Goal: Obtain resource: Download file/media

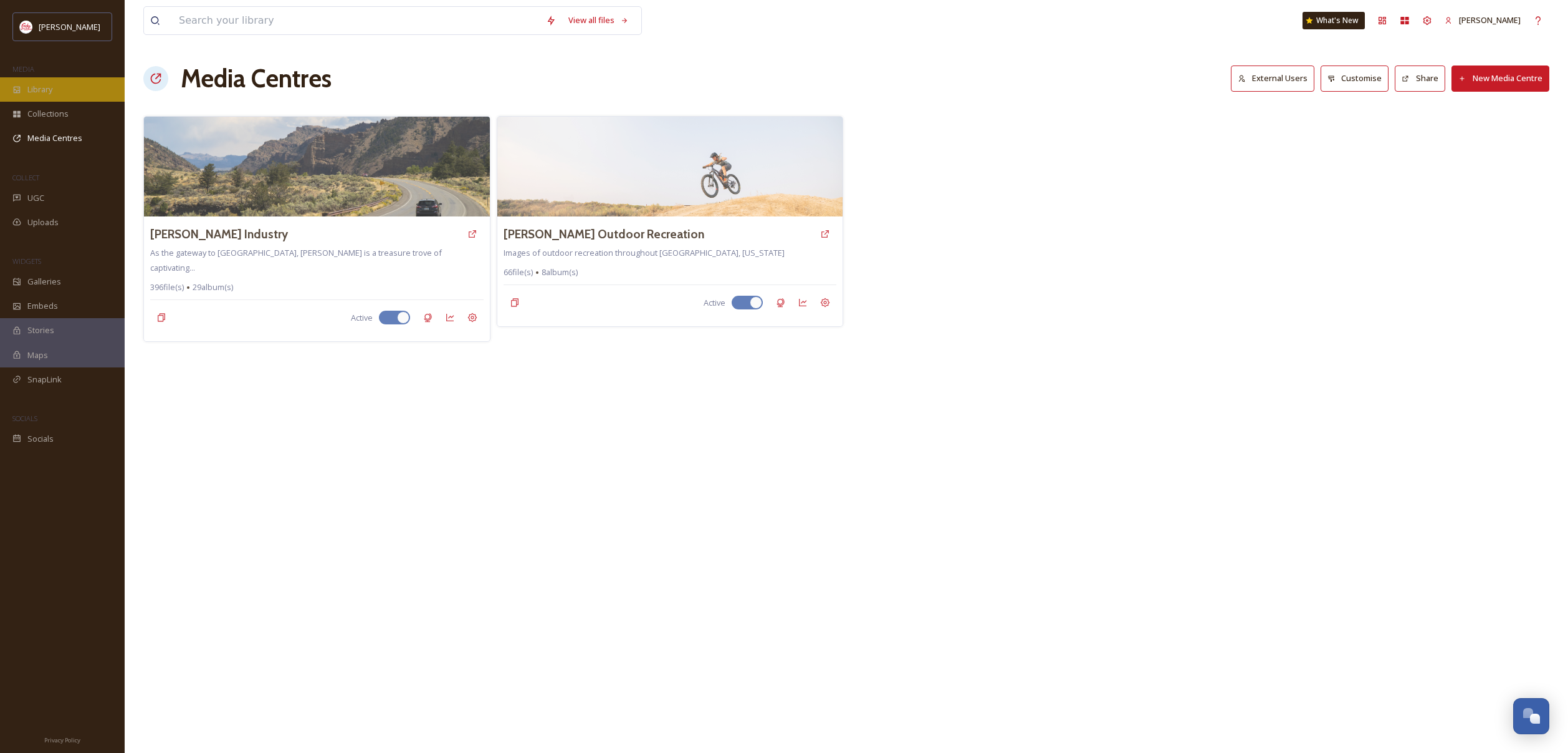
click at [43, 88] on span "Library" at bounding box center [40, 89] width 25 height 11
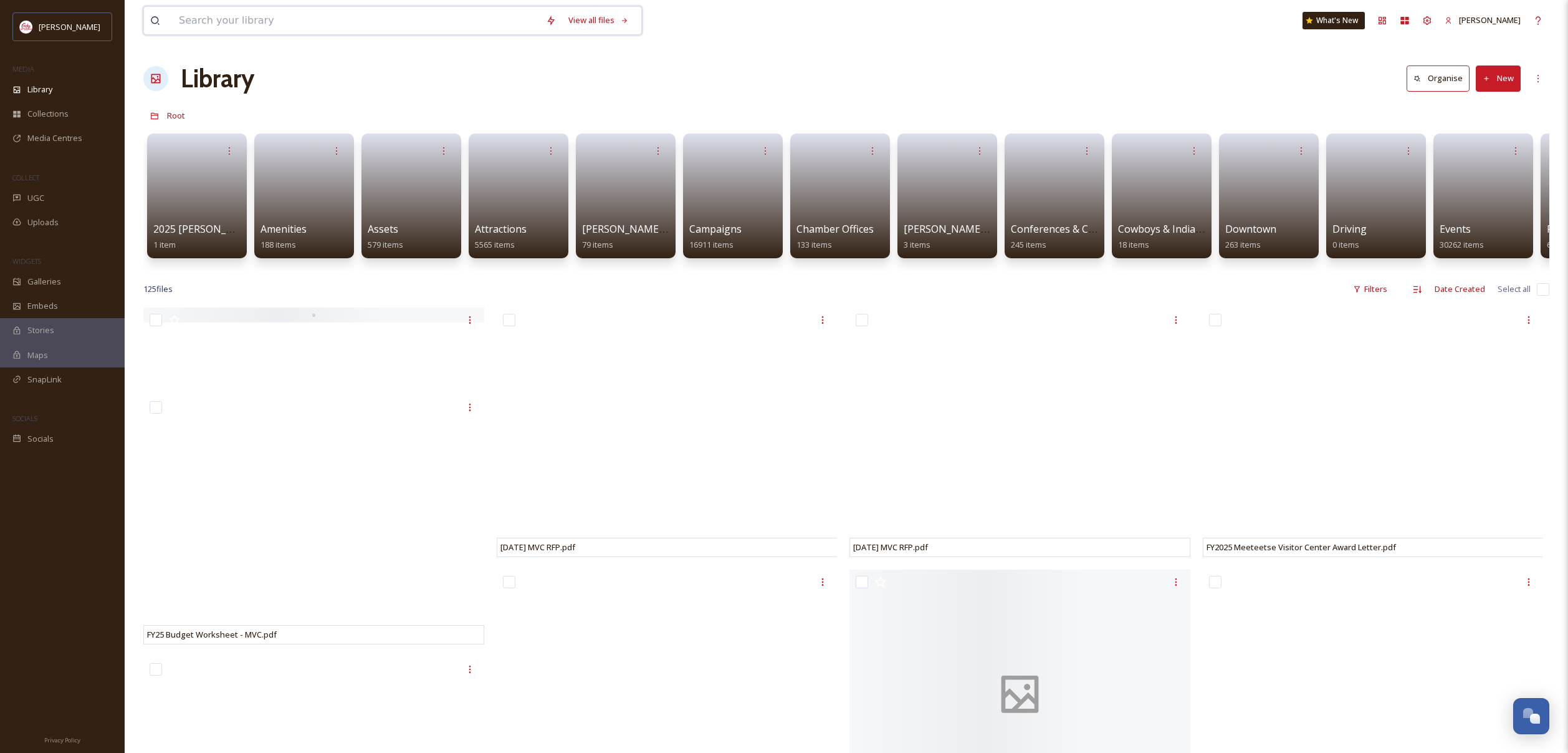
click at [455, 19] on input at bounding box center [356, 20] width 367 height 28
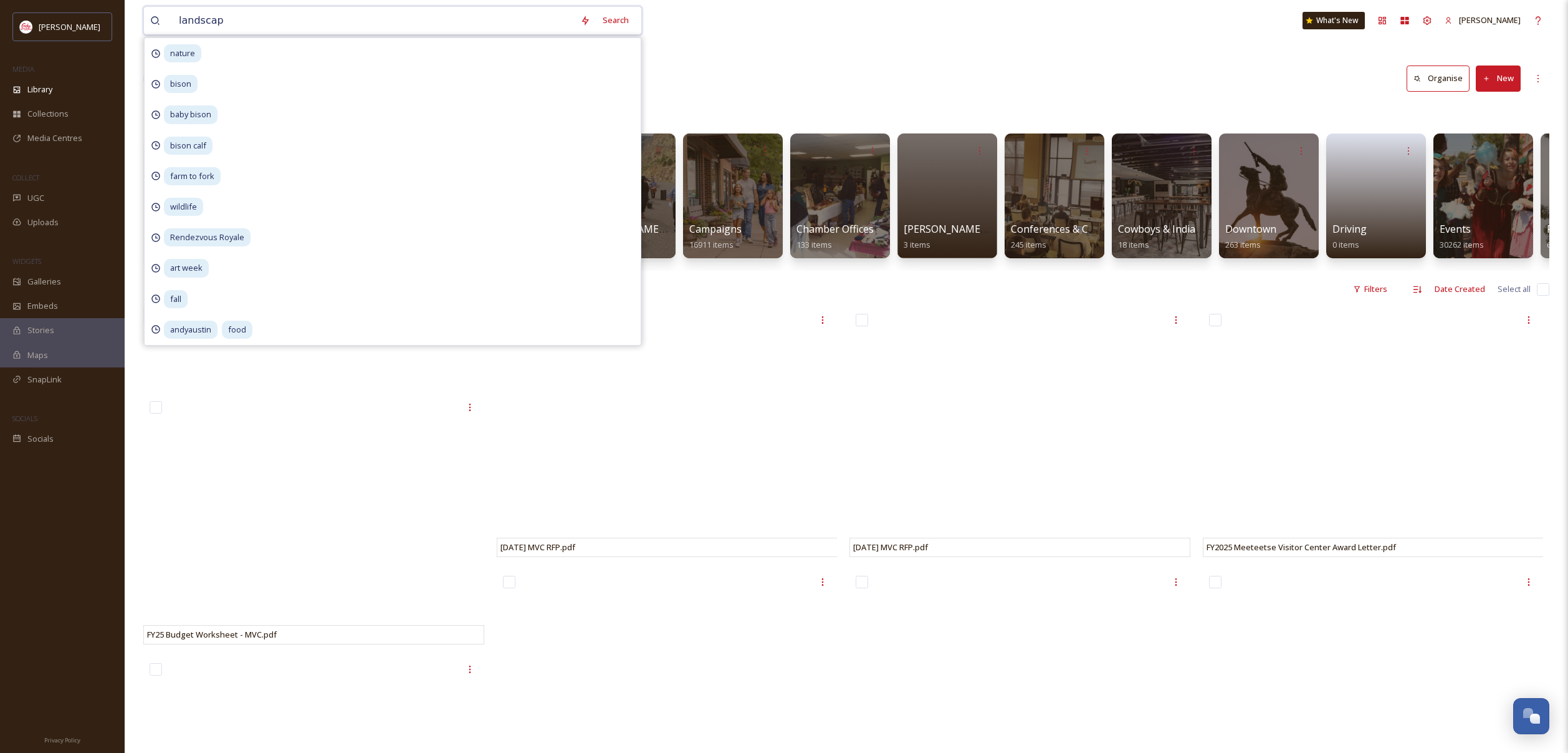
type input "landscape"
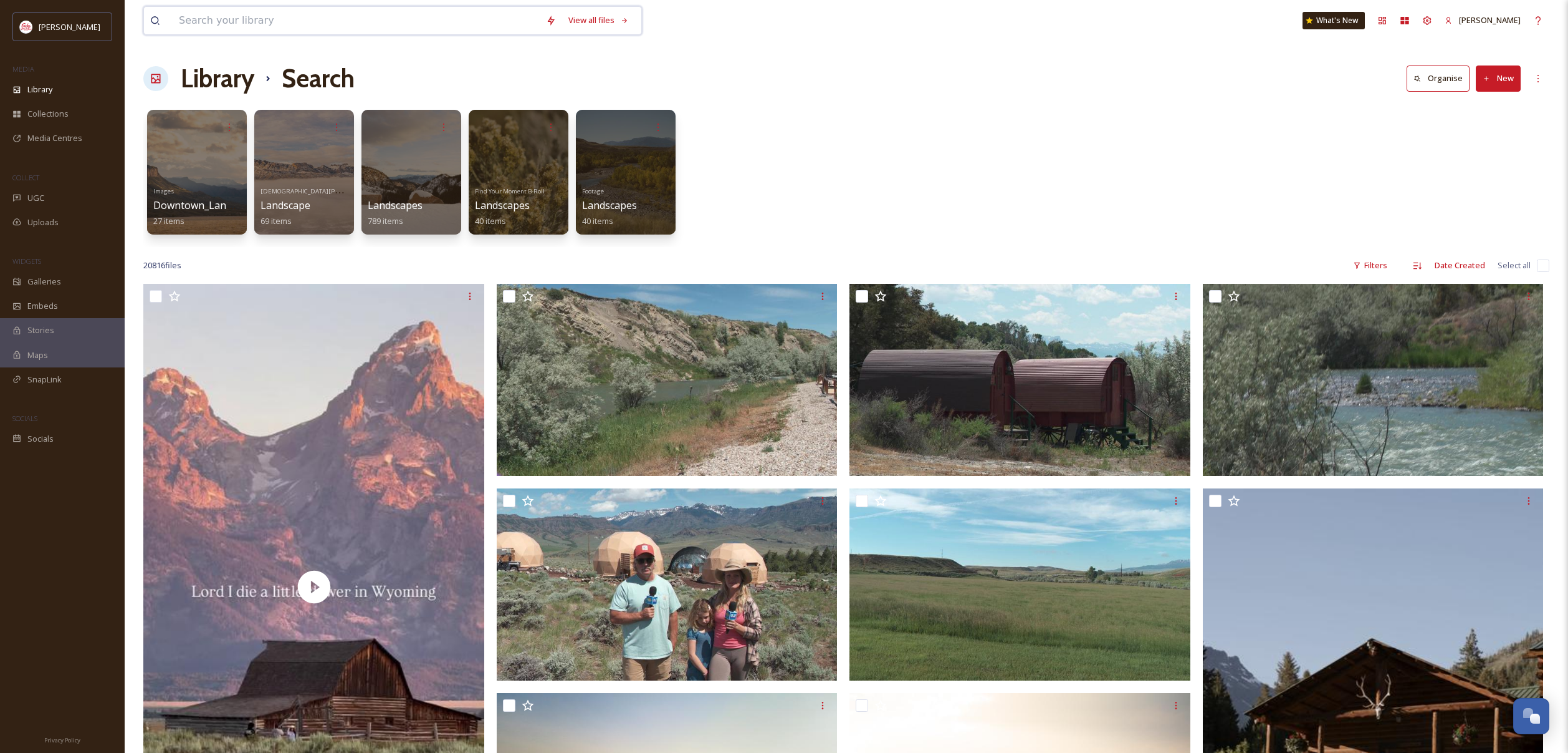
click at [416, 17] on input at bounding box center [356, 20] width 367 height 28
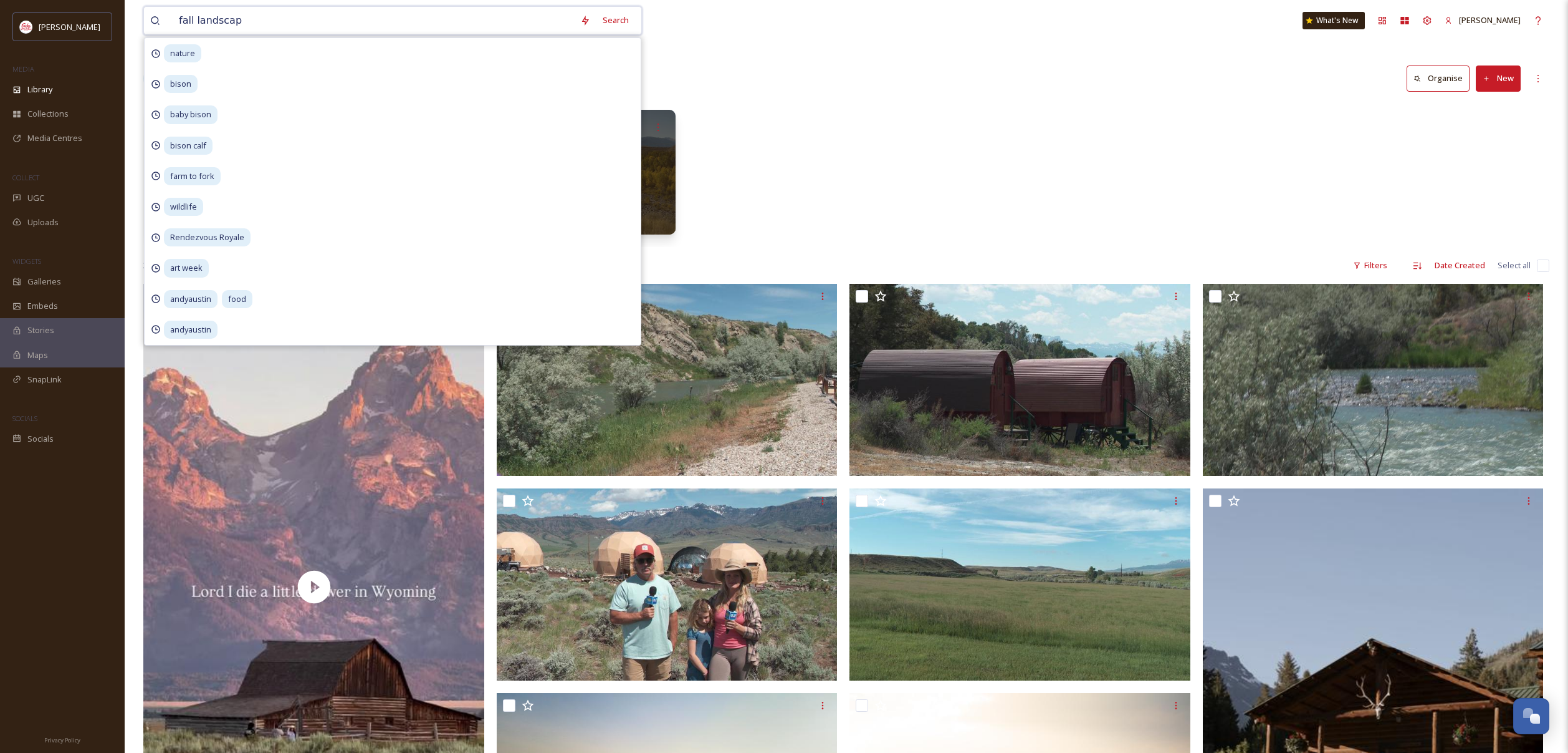
type input "fall landscape"
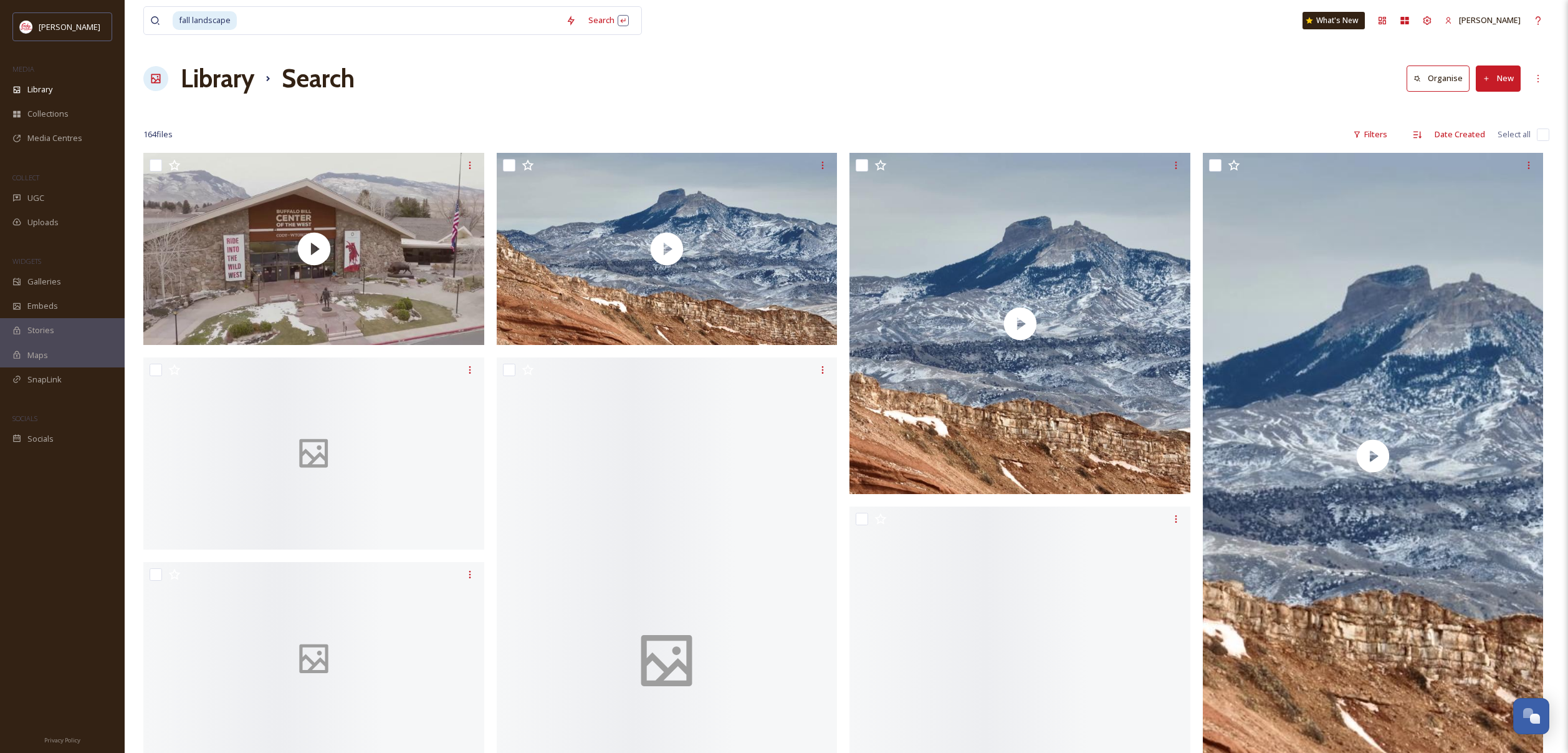
click at [819, 66] on div "Library Search Organise New" at bounding box center [846, 78] width 1406 height 37
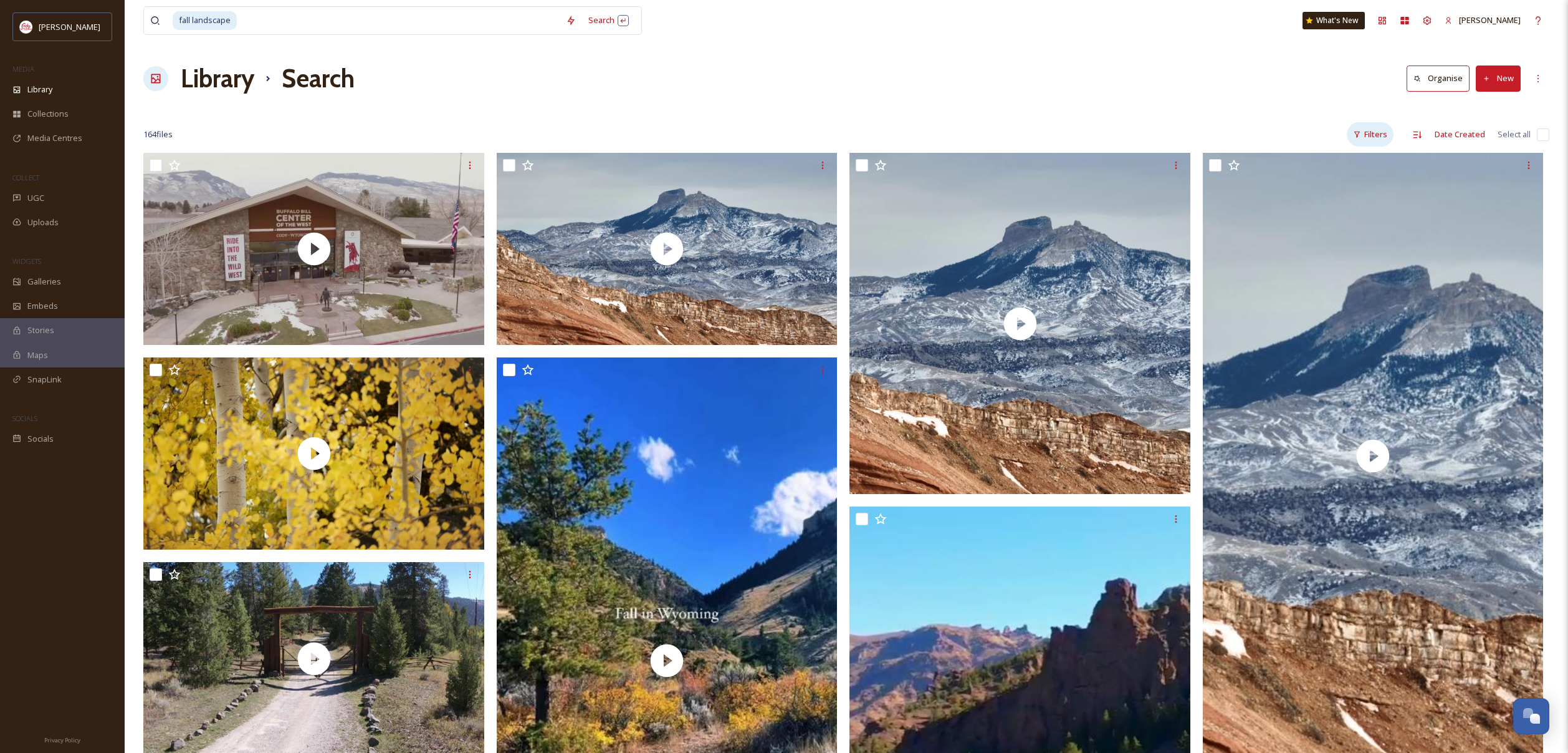
click at [1381, 140] on div "Filters" at bounding box center [1370, 135] width 47 height 25
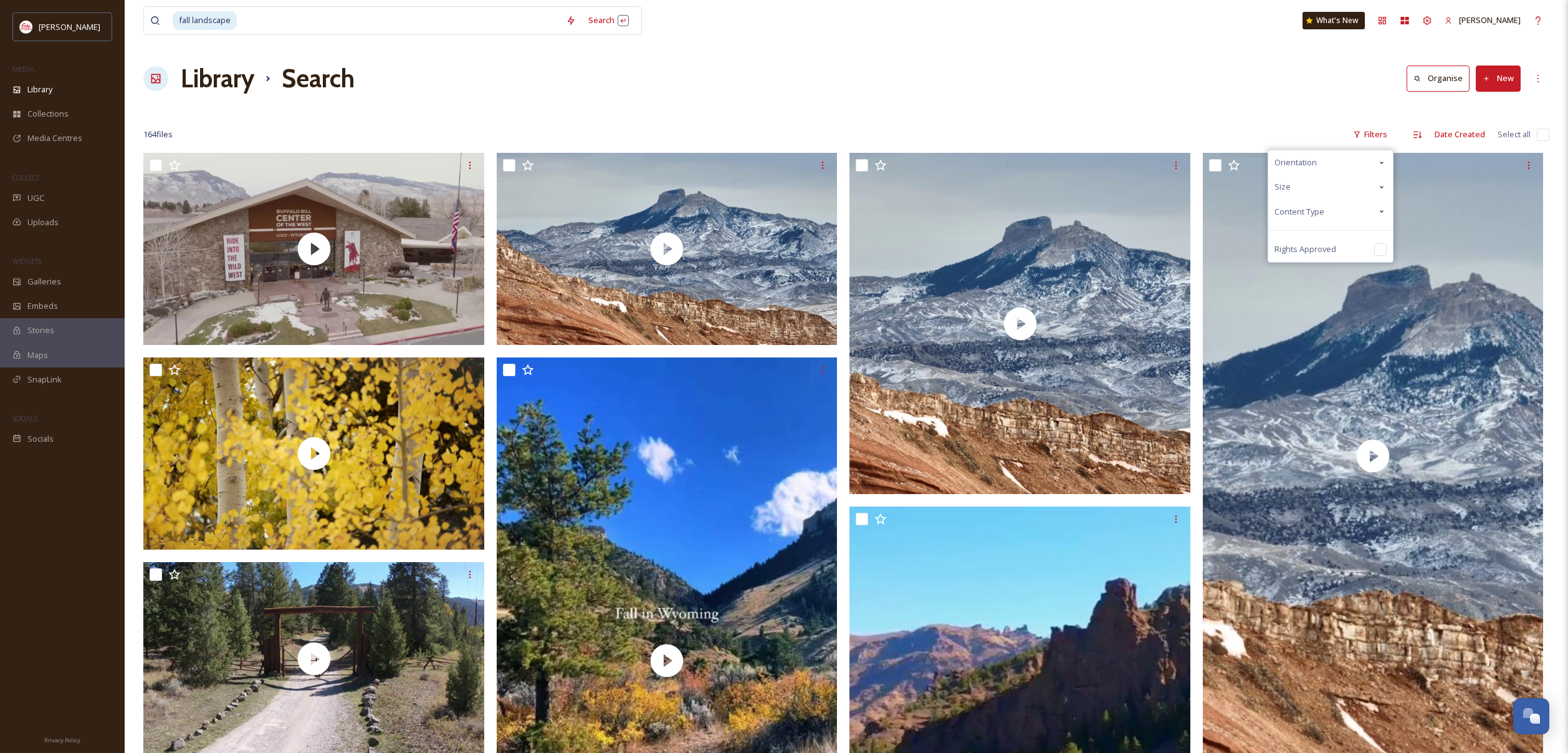
click at [1347, 217] on div "Content Type" at bounding box center [1330, 212] width 124 height 25
click at [1335, 237] on div "Image" at bounding box center [1330, 236] width 124 height 25
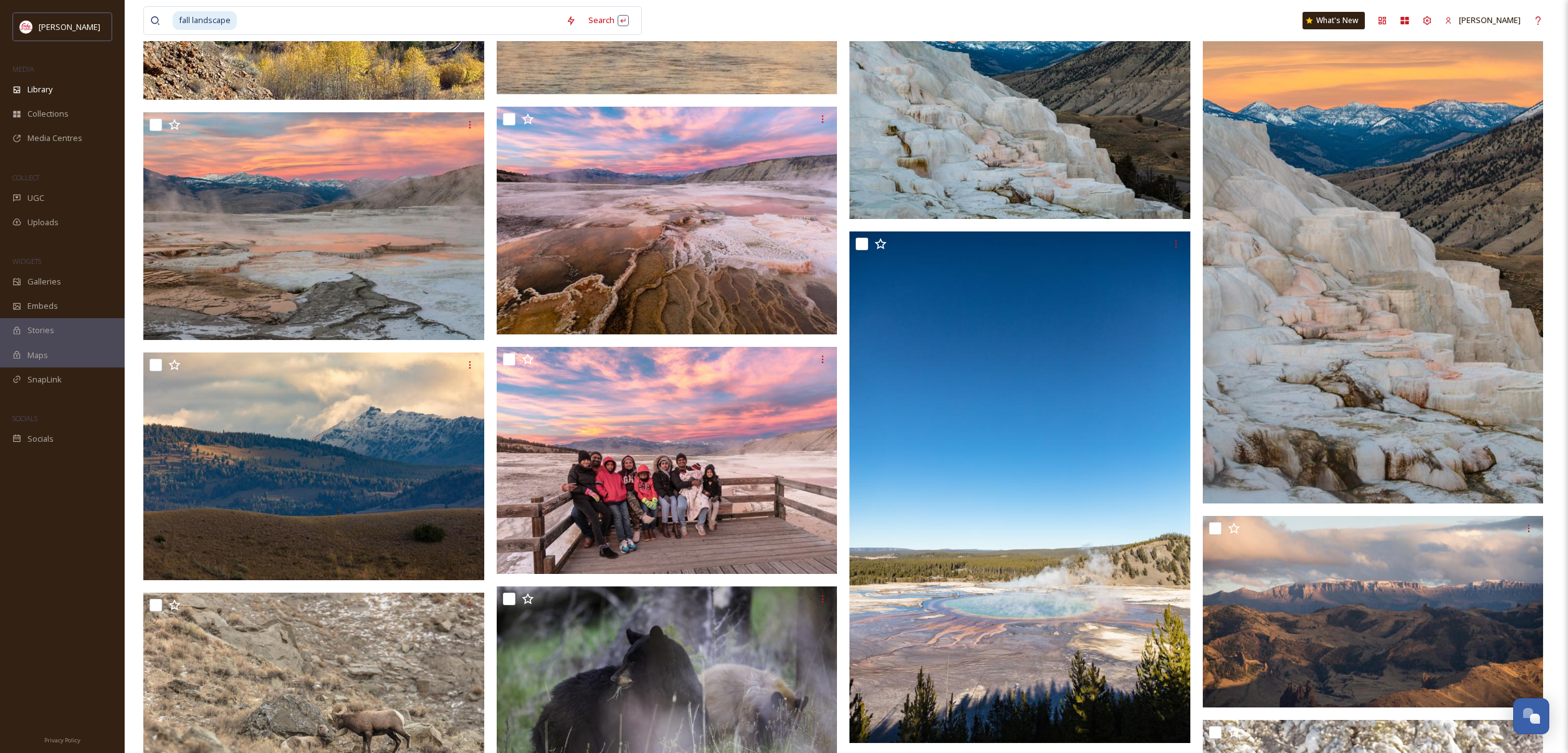
scroll to position [670, 0]
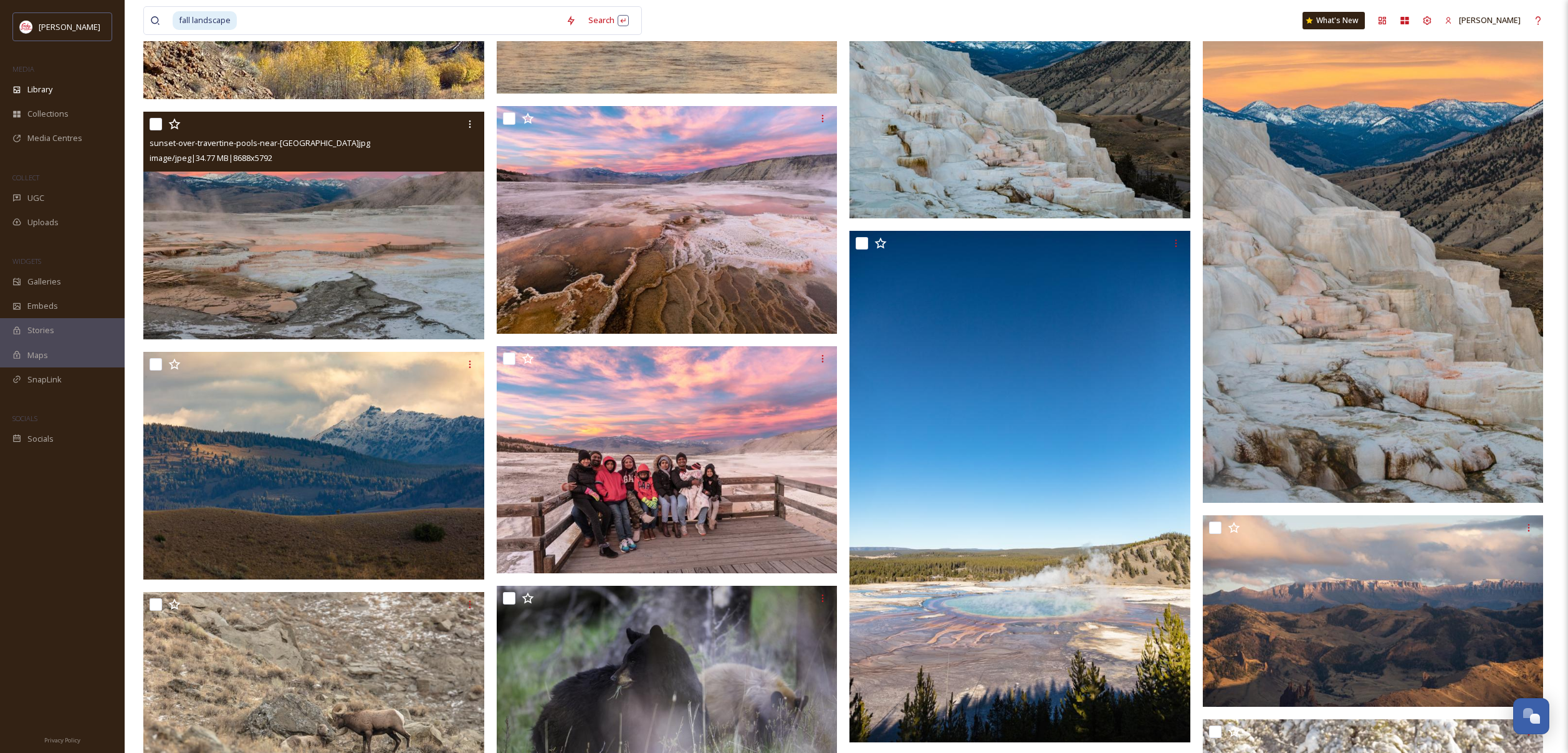
click at [156, 123] on input "checkbox" at bounding box center [156, 123] width 12 height 12
checkbox input "true"
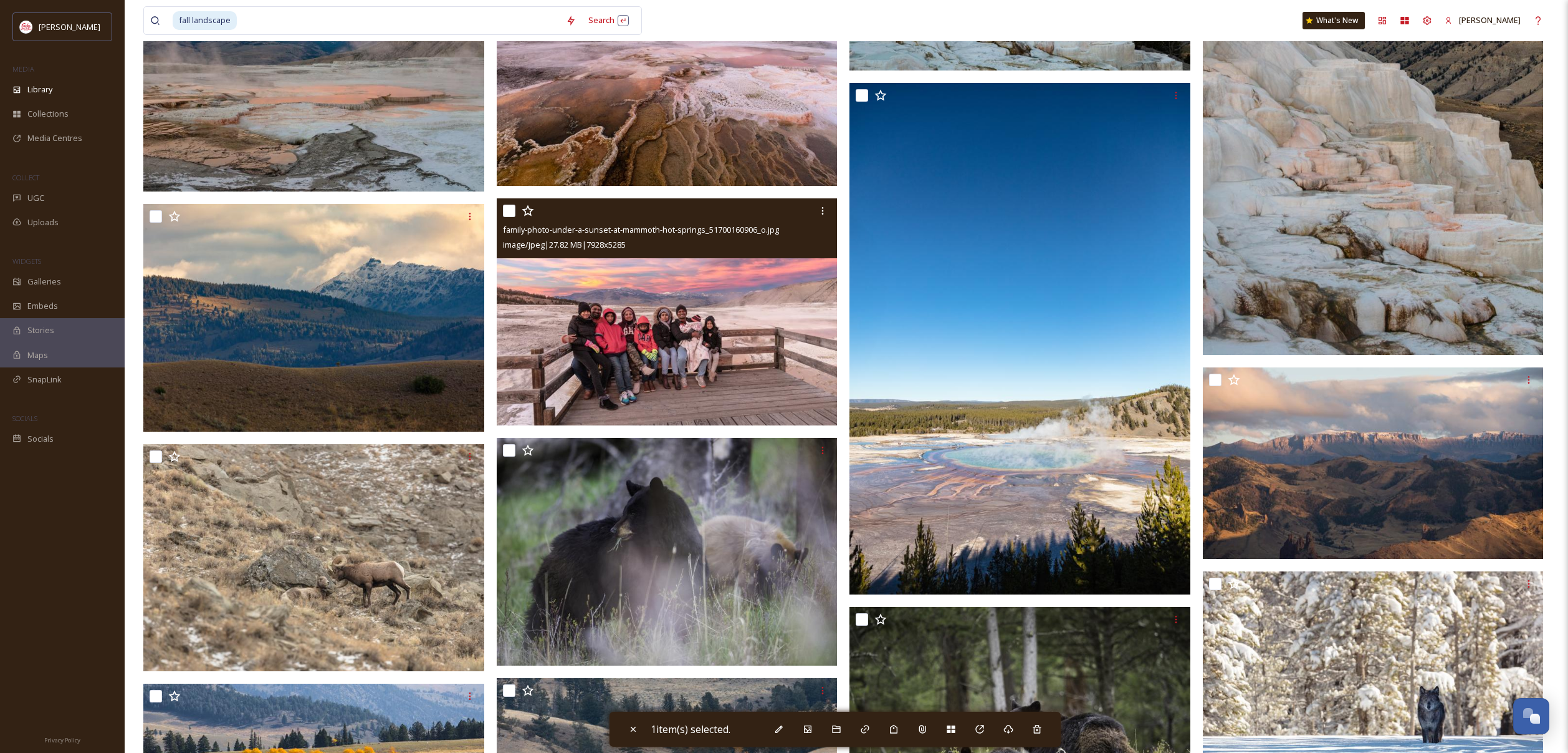
scroll to position [815, 0]
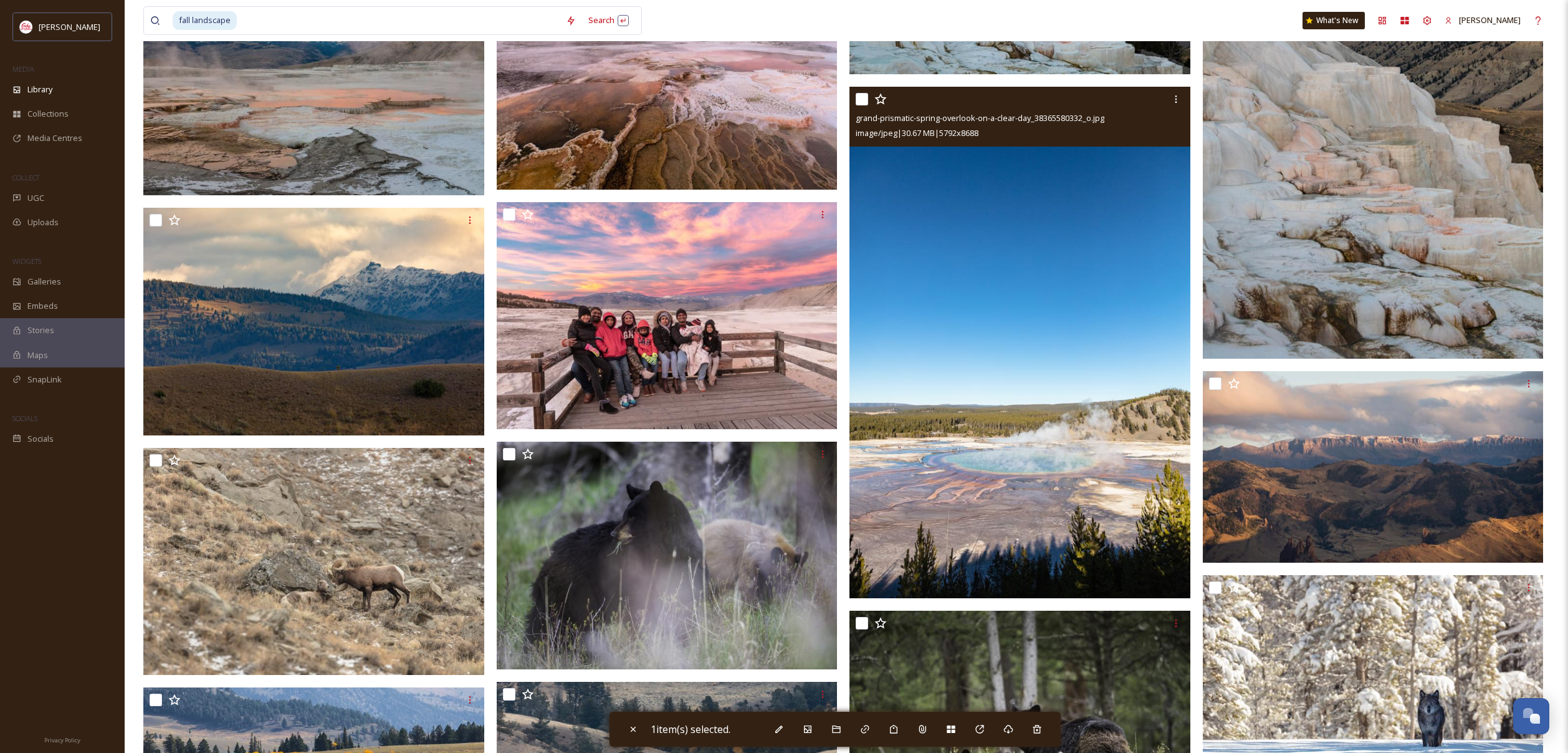
click at [864, 97] on input "checkbox" at bounding box center [862, 99] width 12 height 12
checkbox input "true"
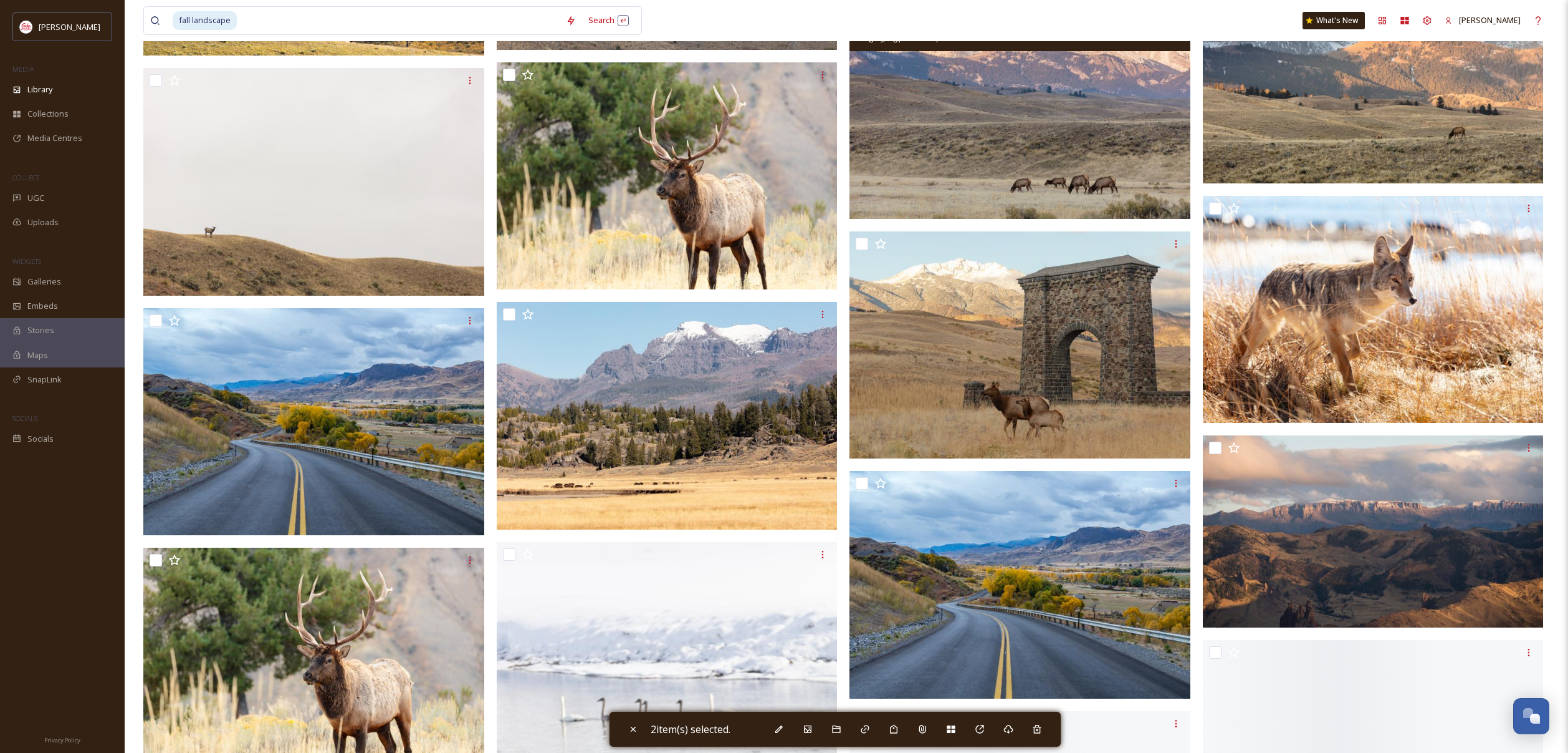
scroll to position [1677, 0]
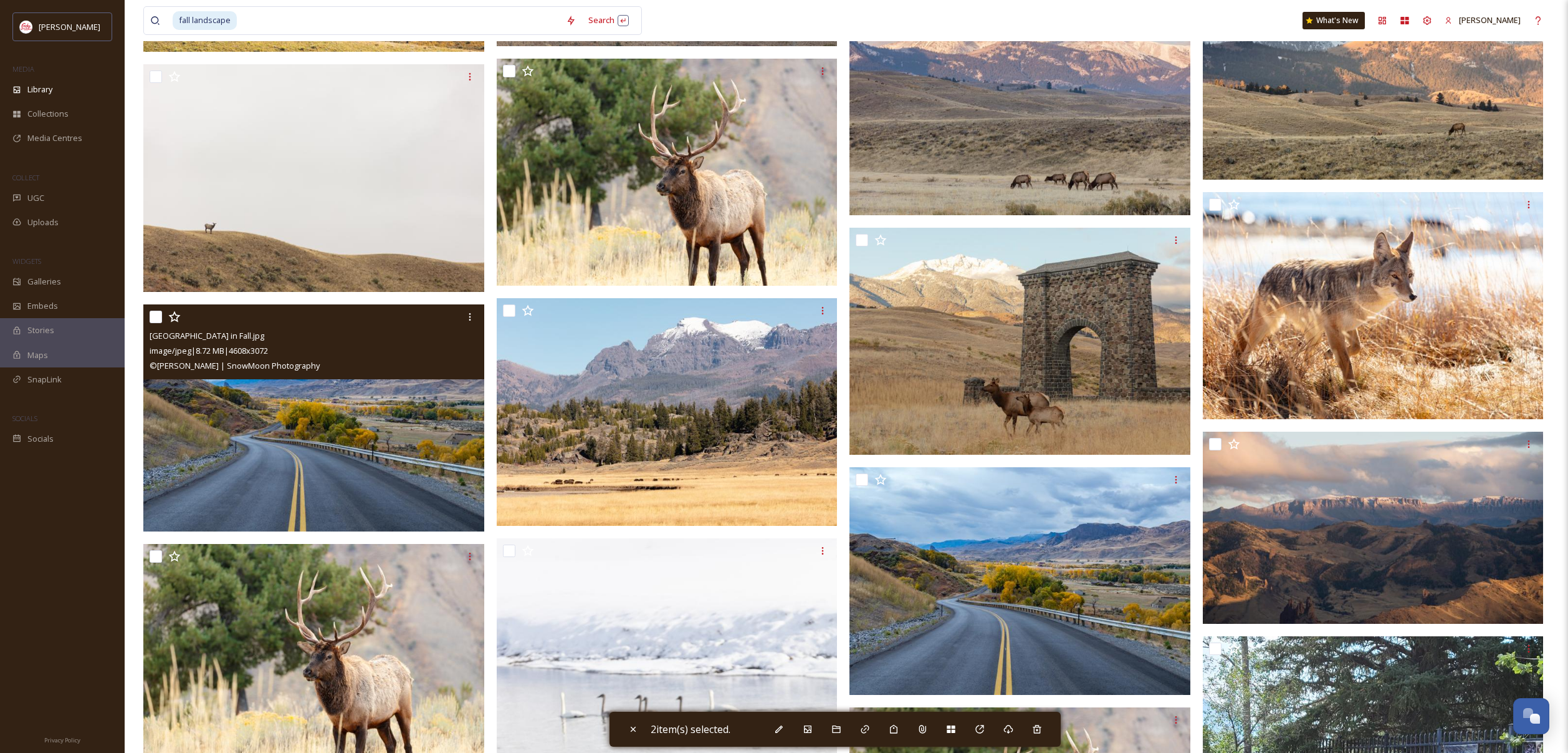
click at [157, 319] on input "checkbox" at bounding box center [156, 316] width 12 height 12
checkbox input "true"
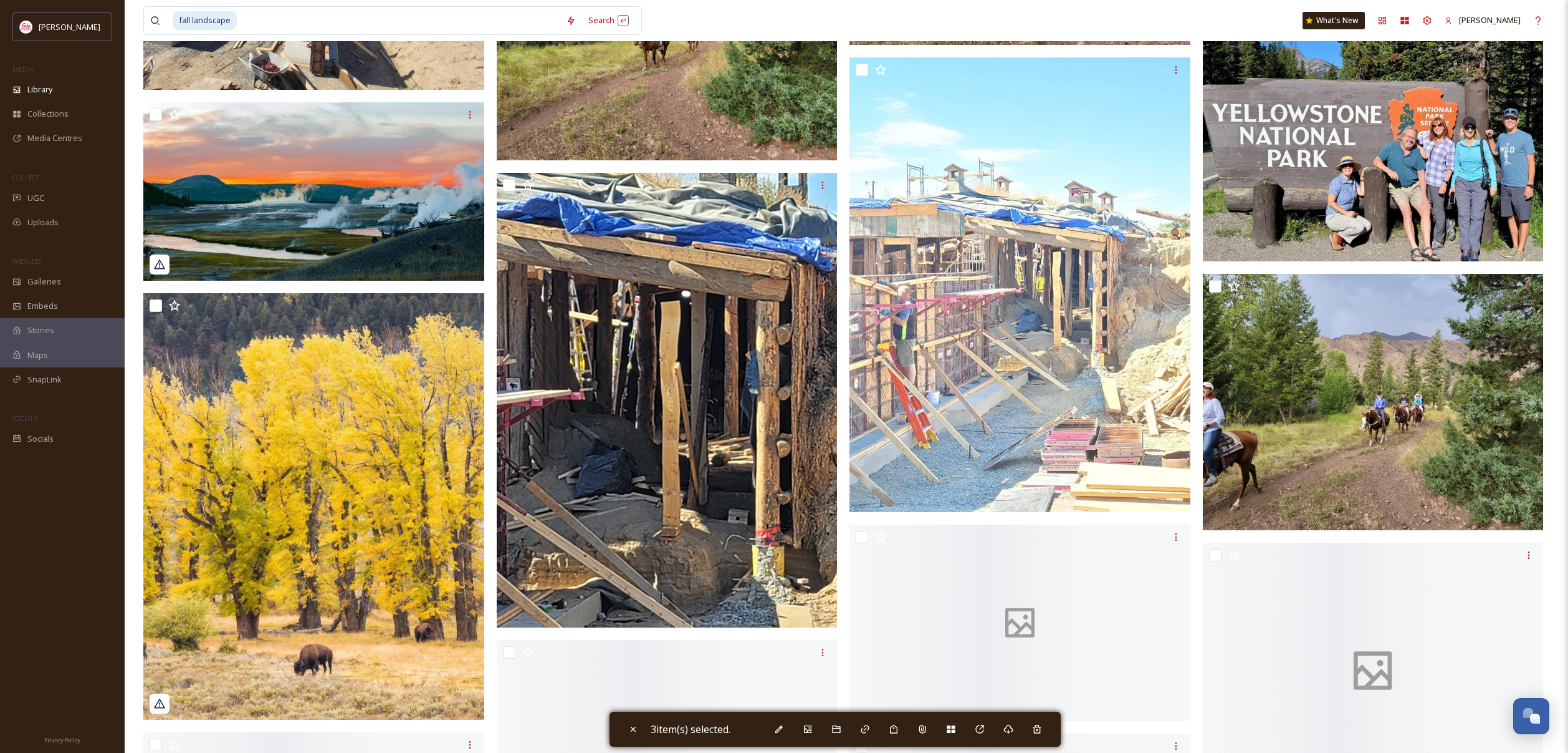
scroll to position [6622, 0]
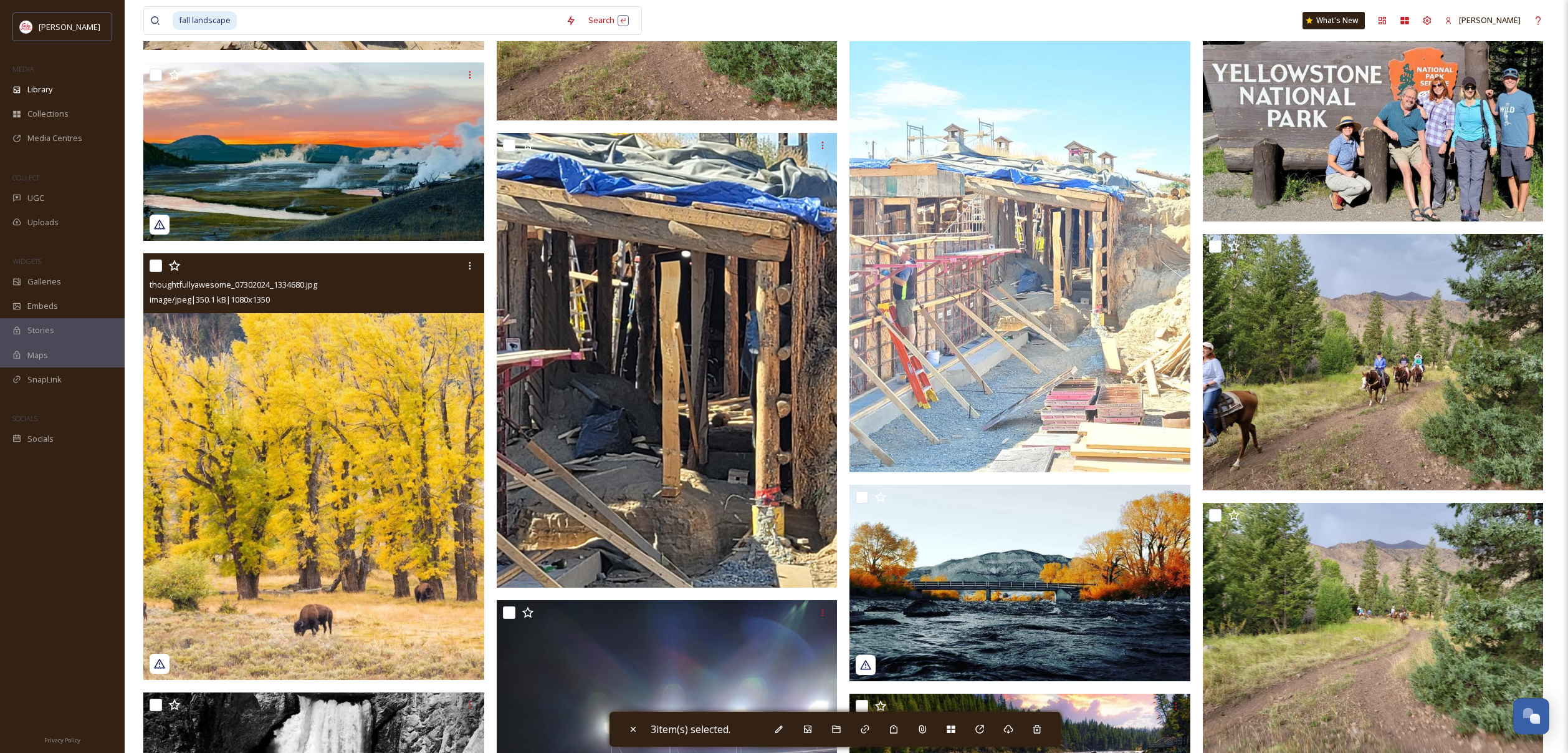
click at [161, 264] on input "checkbox" at bounding box center [156, 265] width 12 height 12
click at [157, 269] on input "checkbox" at bounding box center [156, 265] width 12 height 12
checkbox input "false"
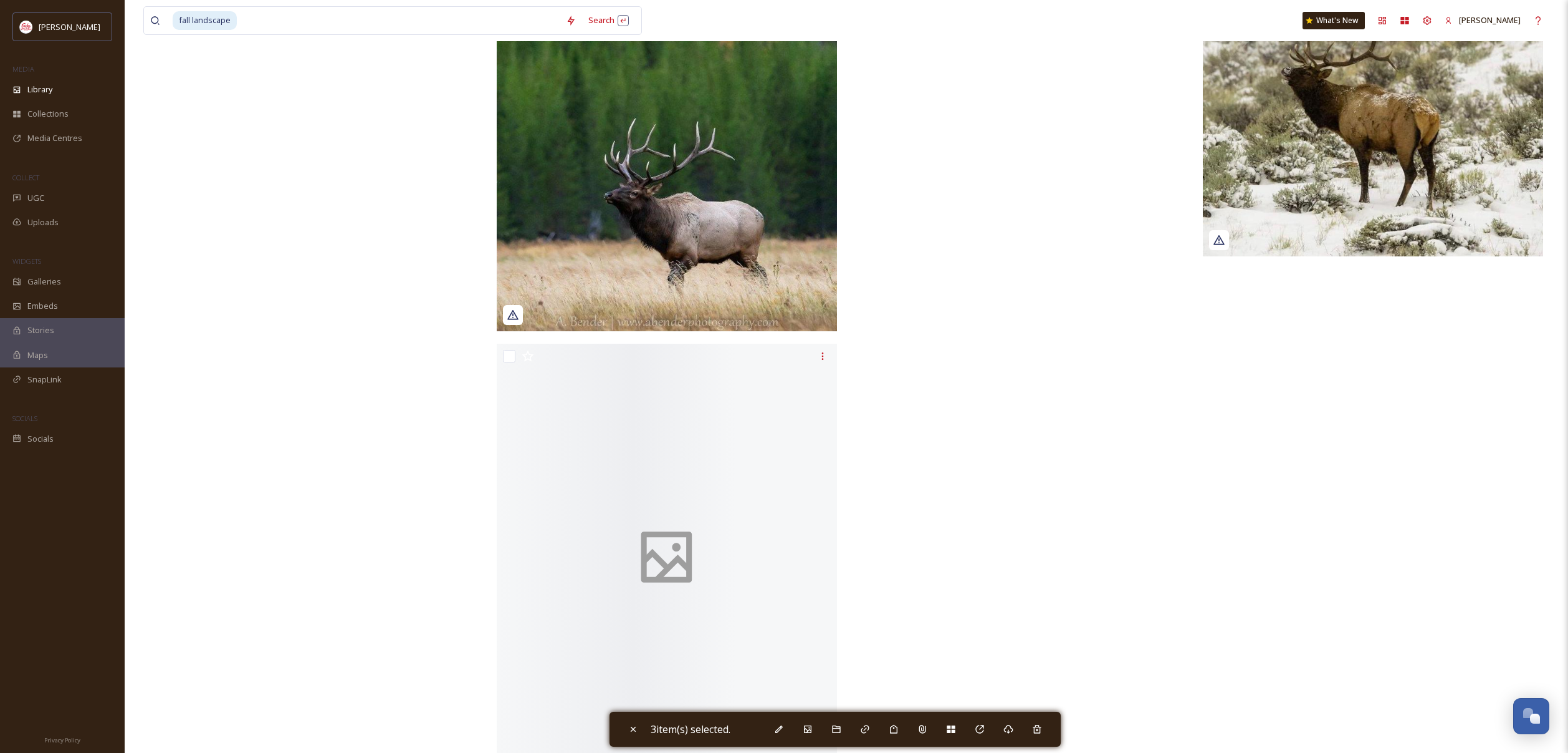
scroll to position [8934, 0]
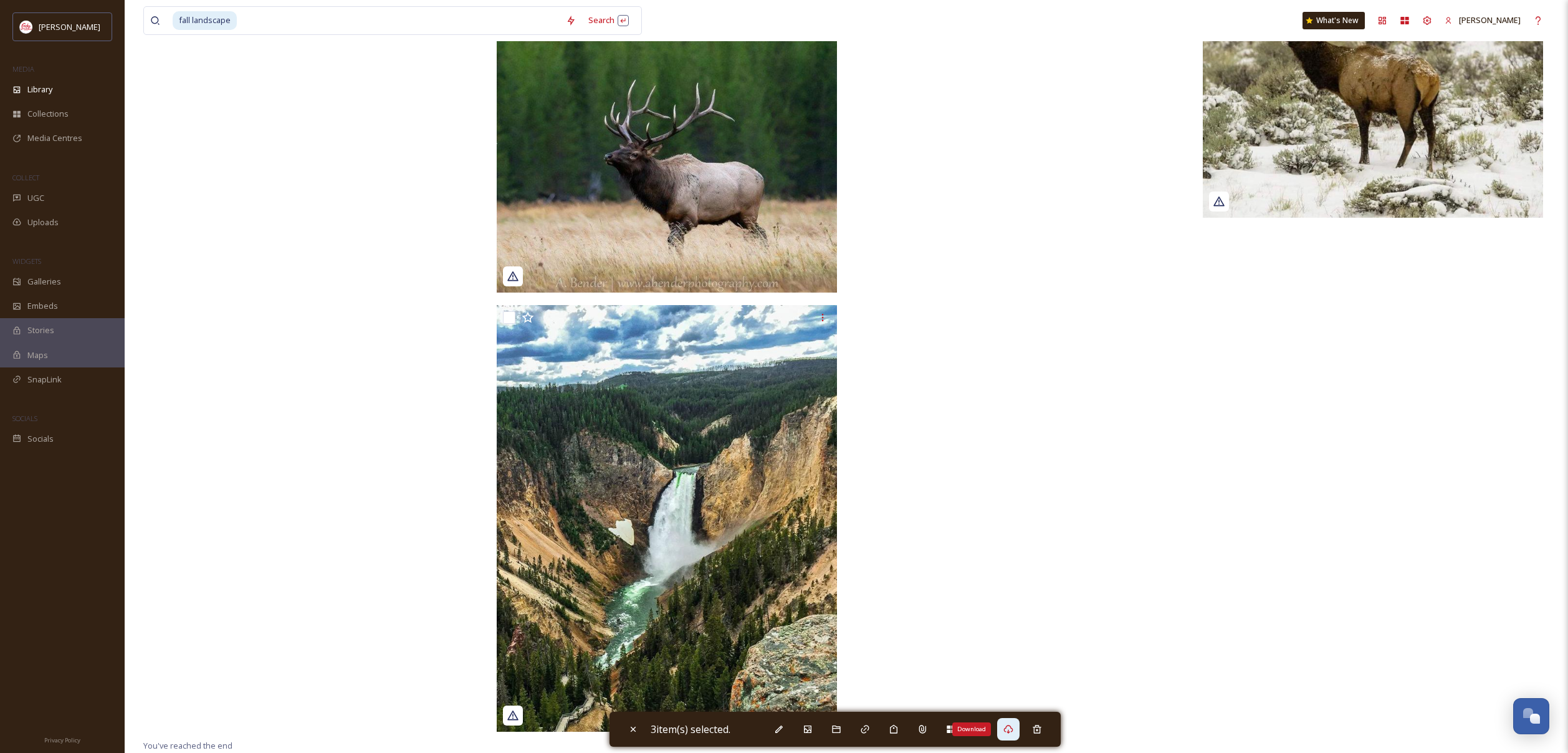
click at [1017, 727] on div "Download" at bounding box center [1009, 729] width 23 height 23
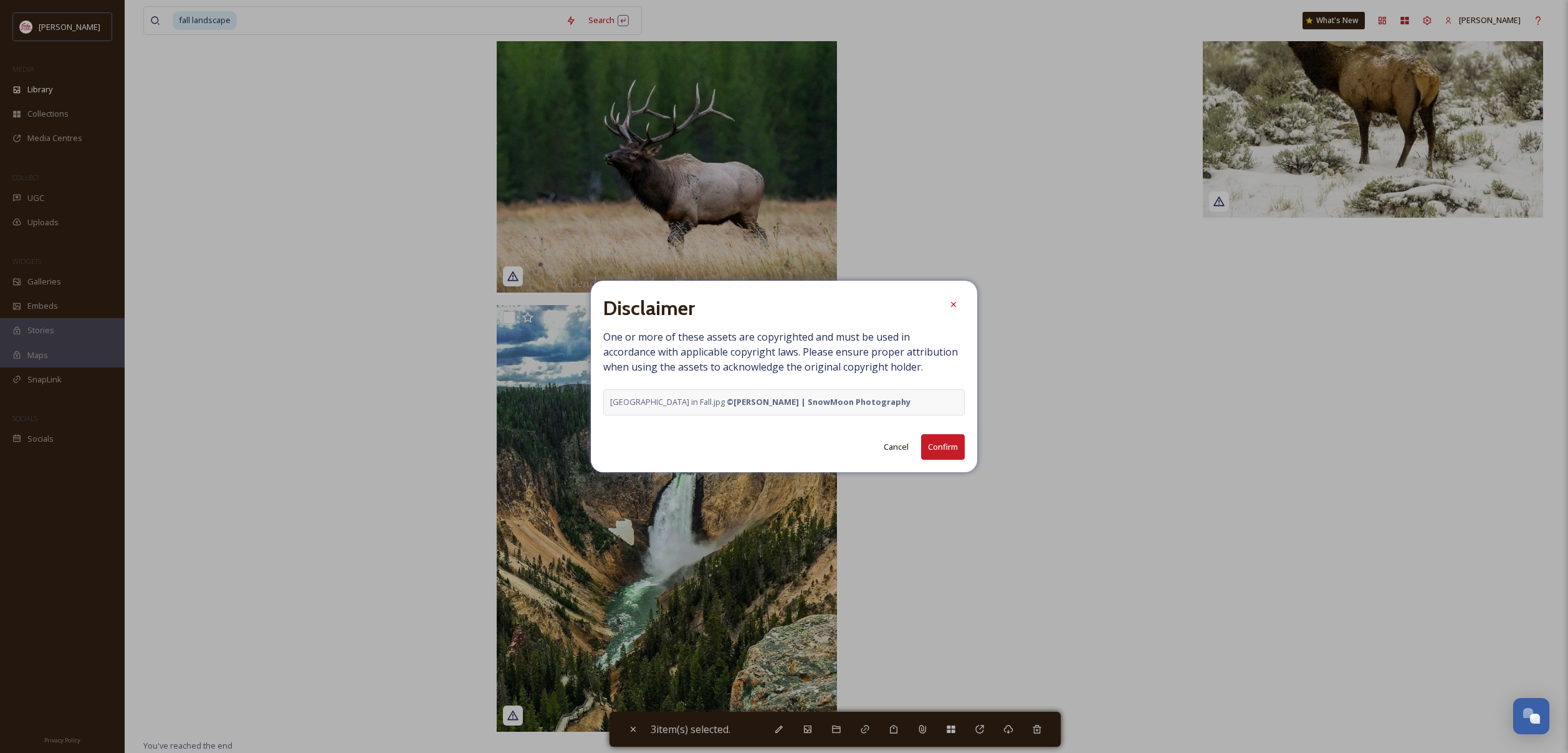
click at [944, 453] on button "Confirm" at bounding box center [943, 446] width 44 height 26
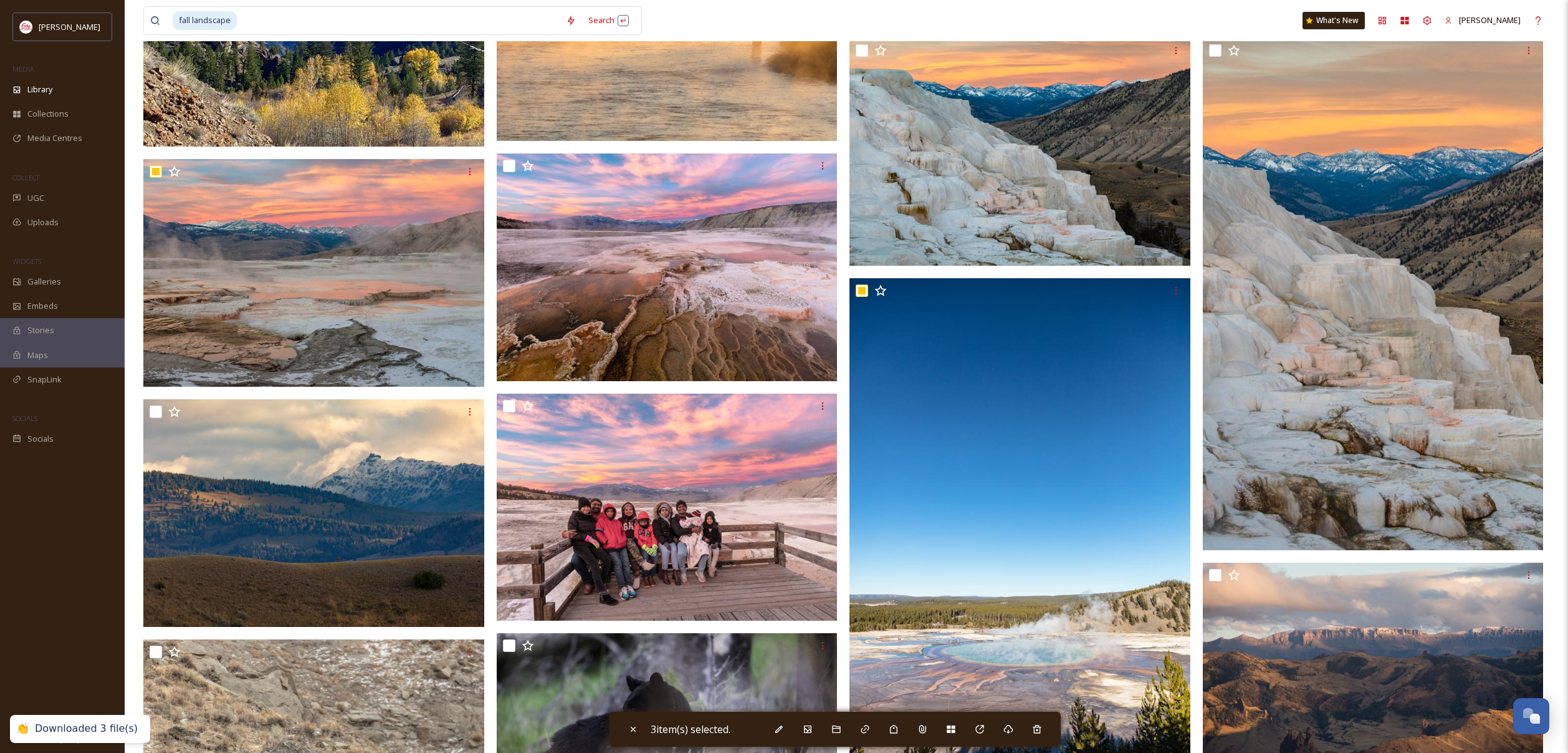
scroll to position [0, 0]
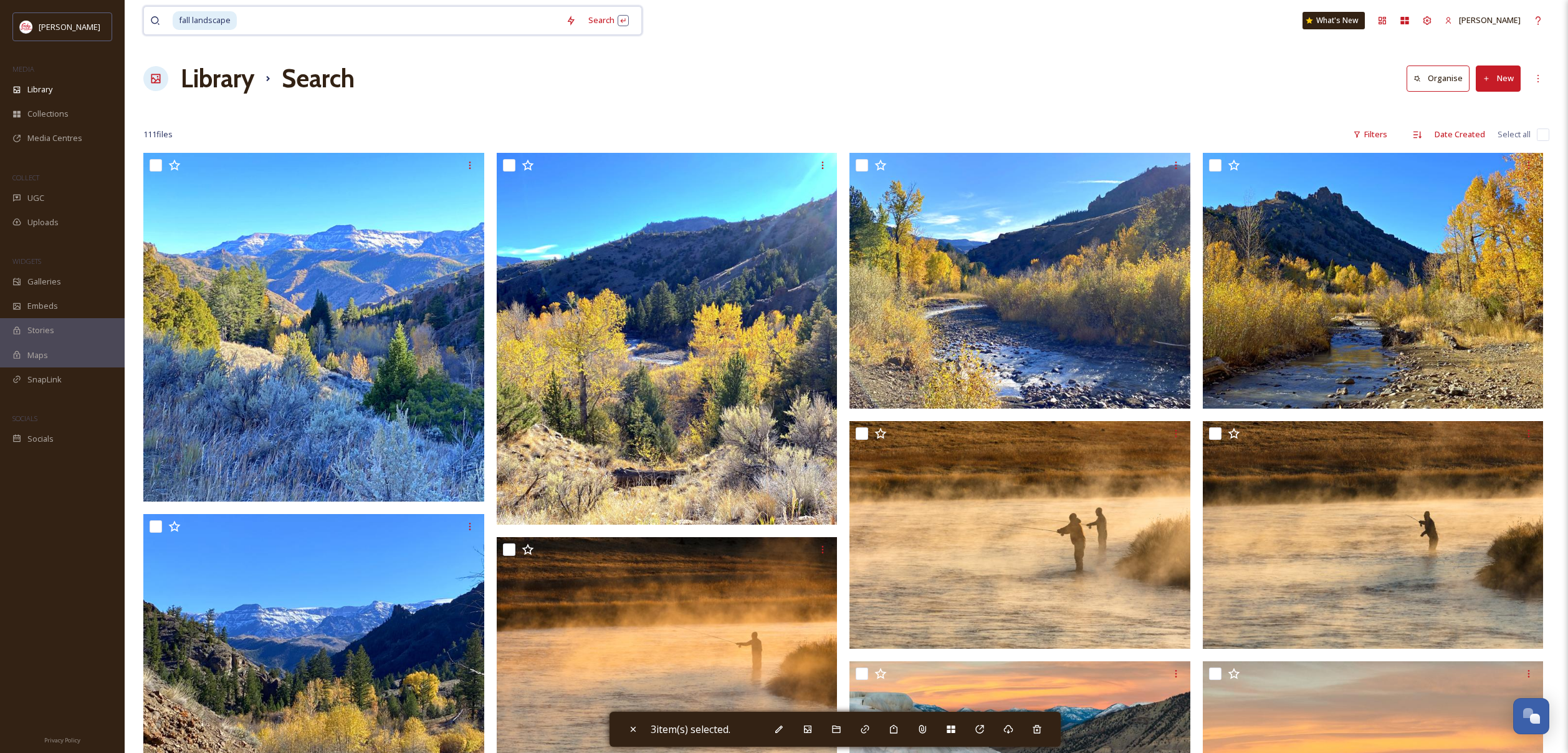
click at [261, 25] on input at bounding box center [399, 20] width 322 height 28
type input "fall"
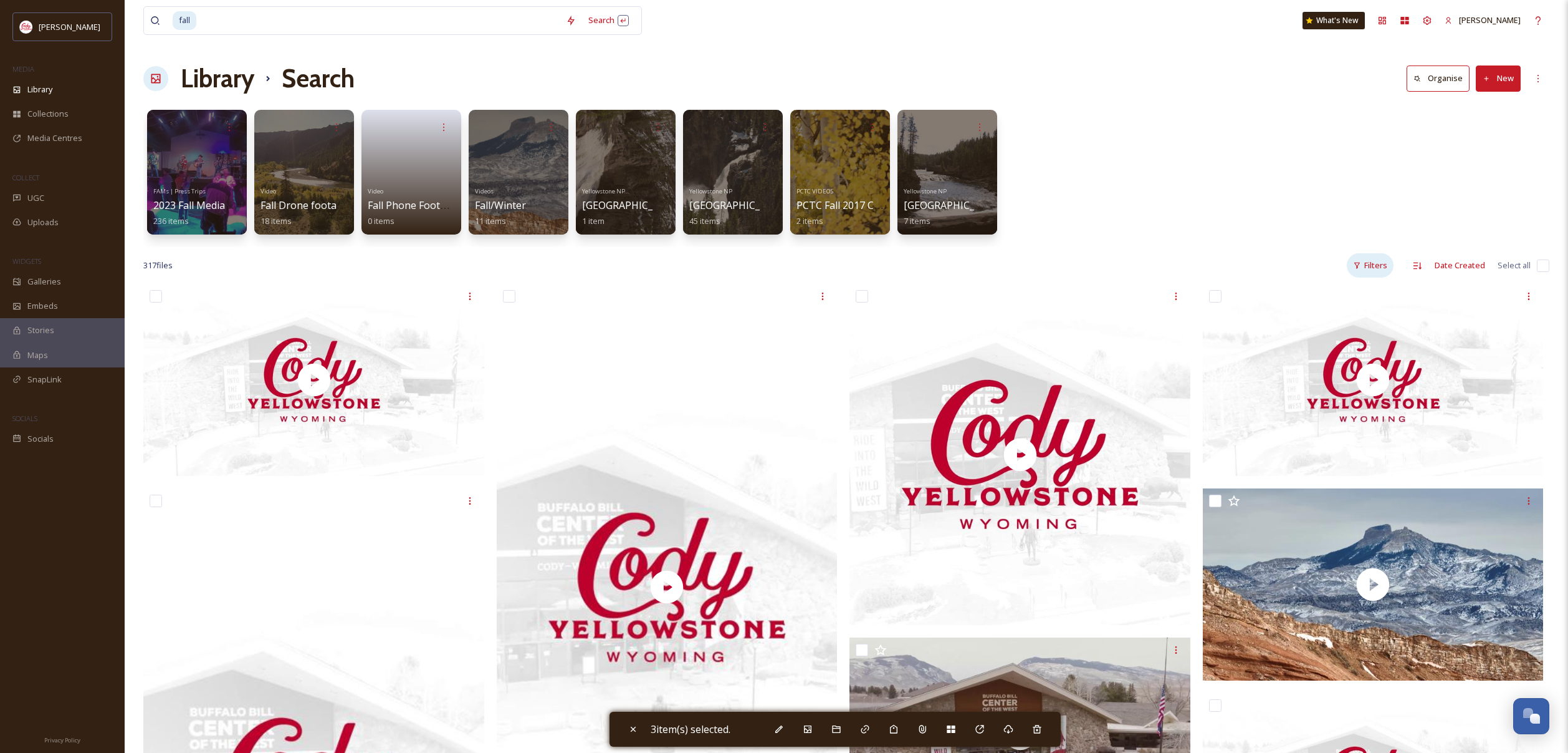
click at [1353, 261] on div "Filters" at bounding box center [1370, 266] width 47 height 25
click at [1311, 346] on span "Content Type" at bounding box center [1299, 343] width 50 height 11
click at [1302, 367] on span "Image" at bounding box center [1311, 367] width 23 height 11
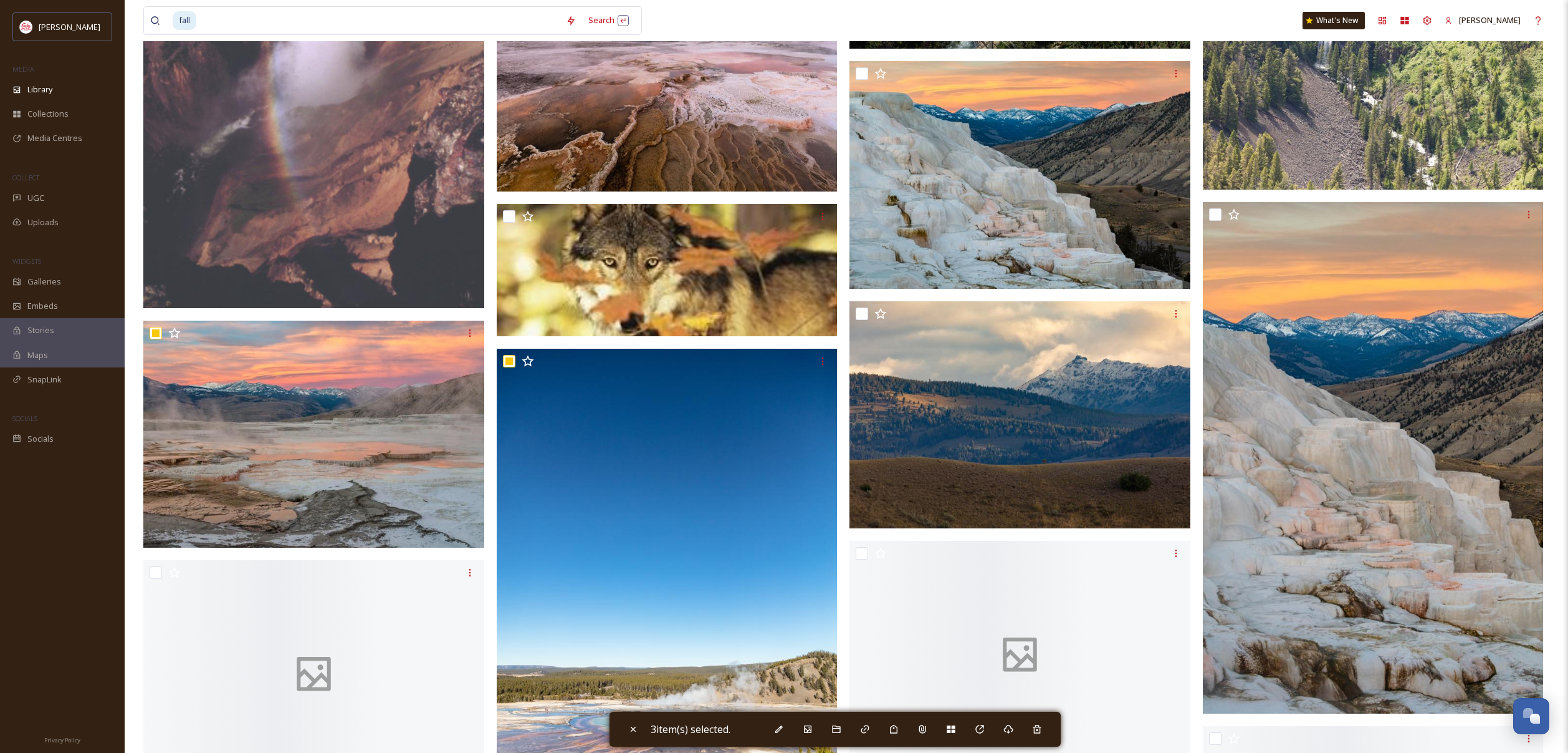
scroll to position [2126, 0]
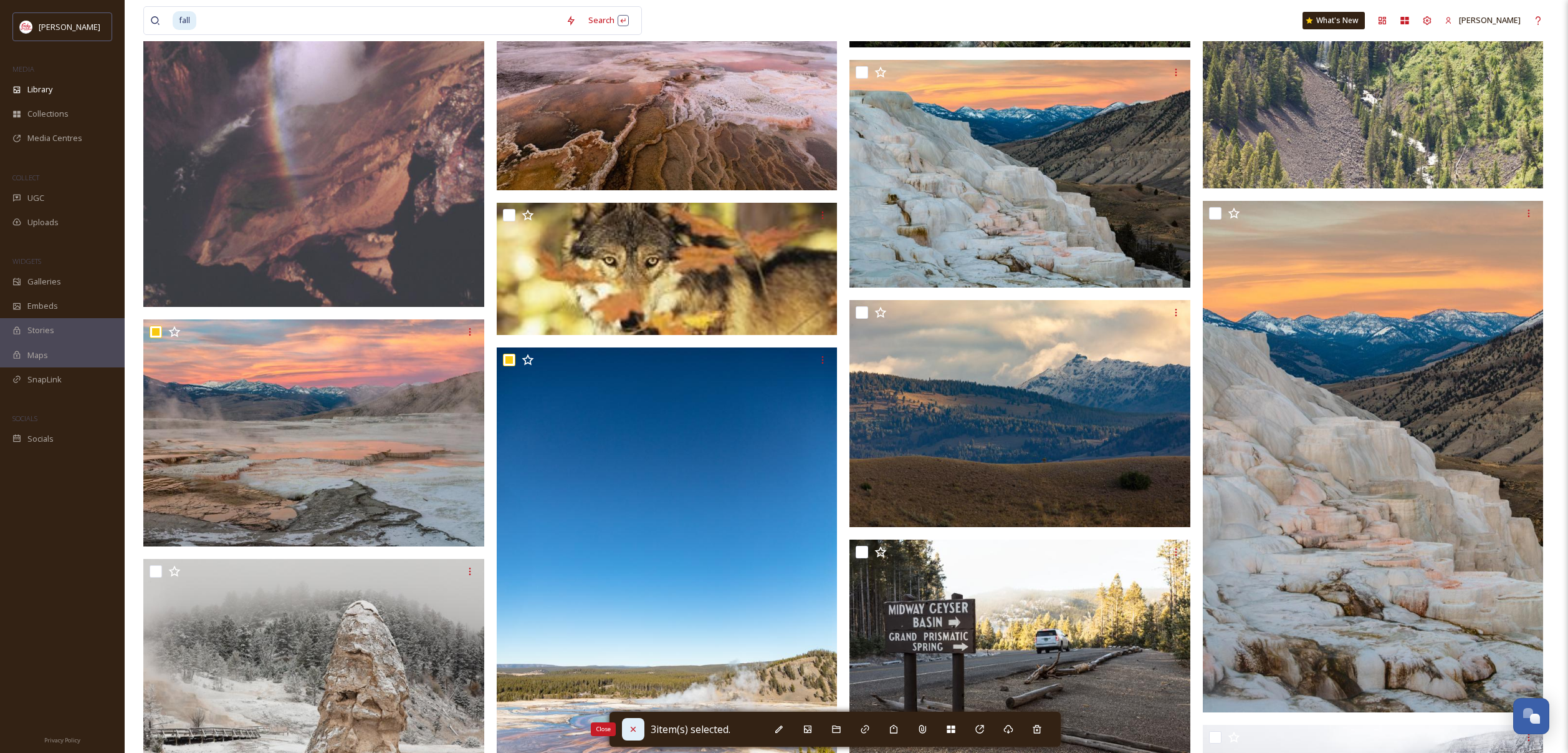
click at [630, 731] on icon at bounding box center [633, 728] width 10 height 10
checkbox input "false"
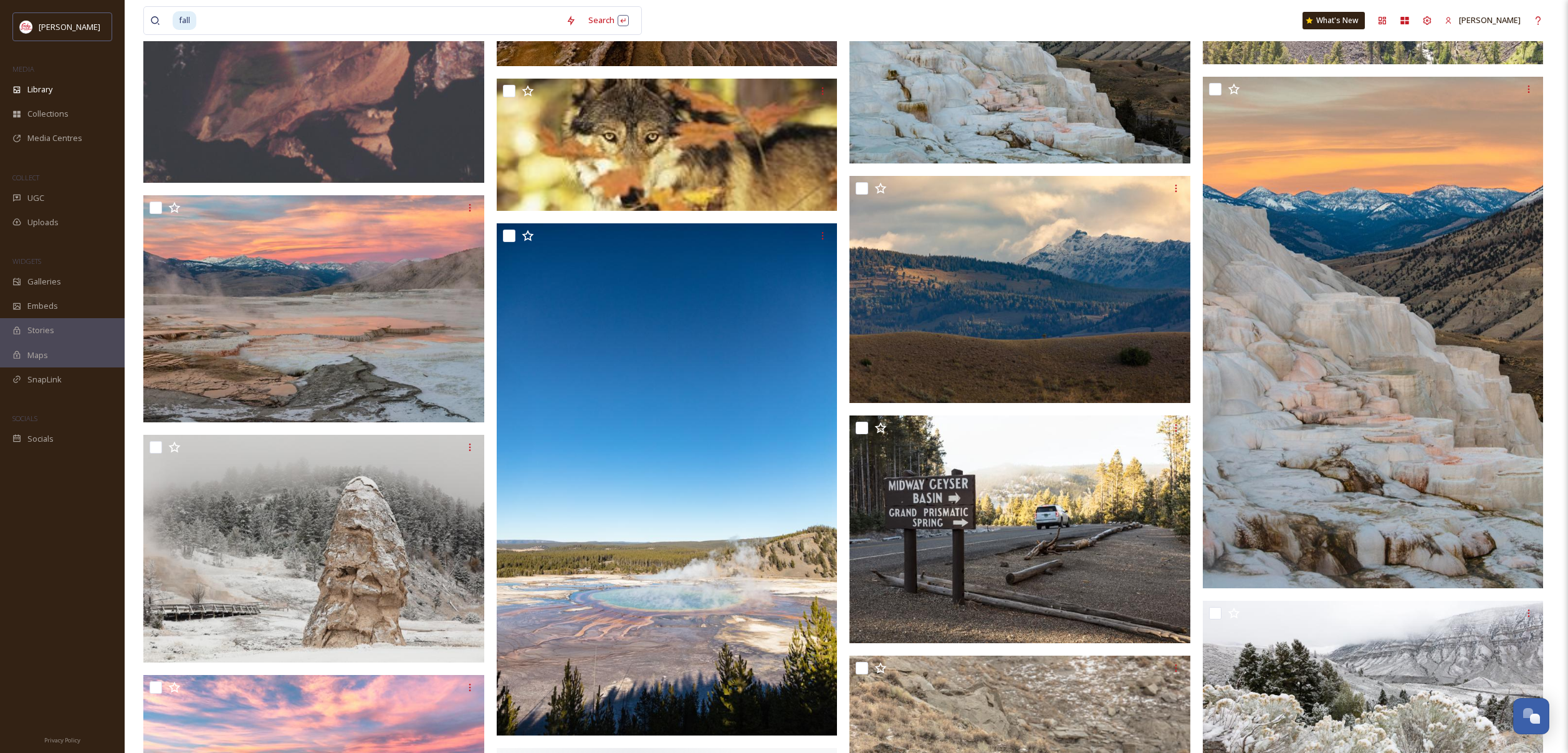
scroll to position [2251, 0]
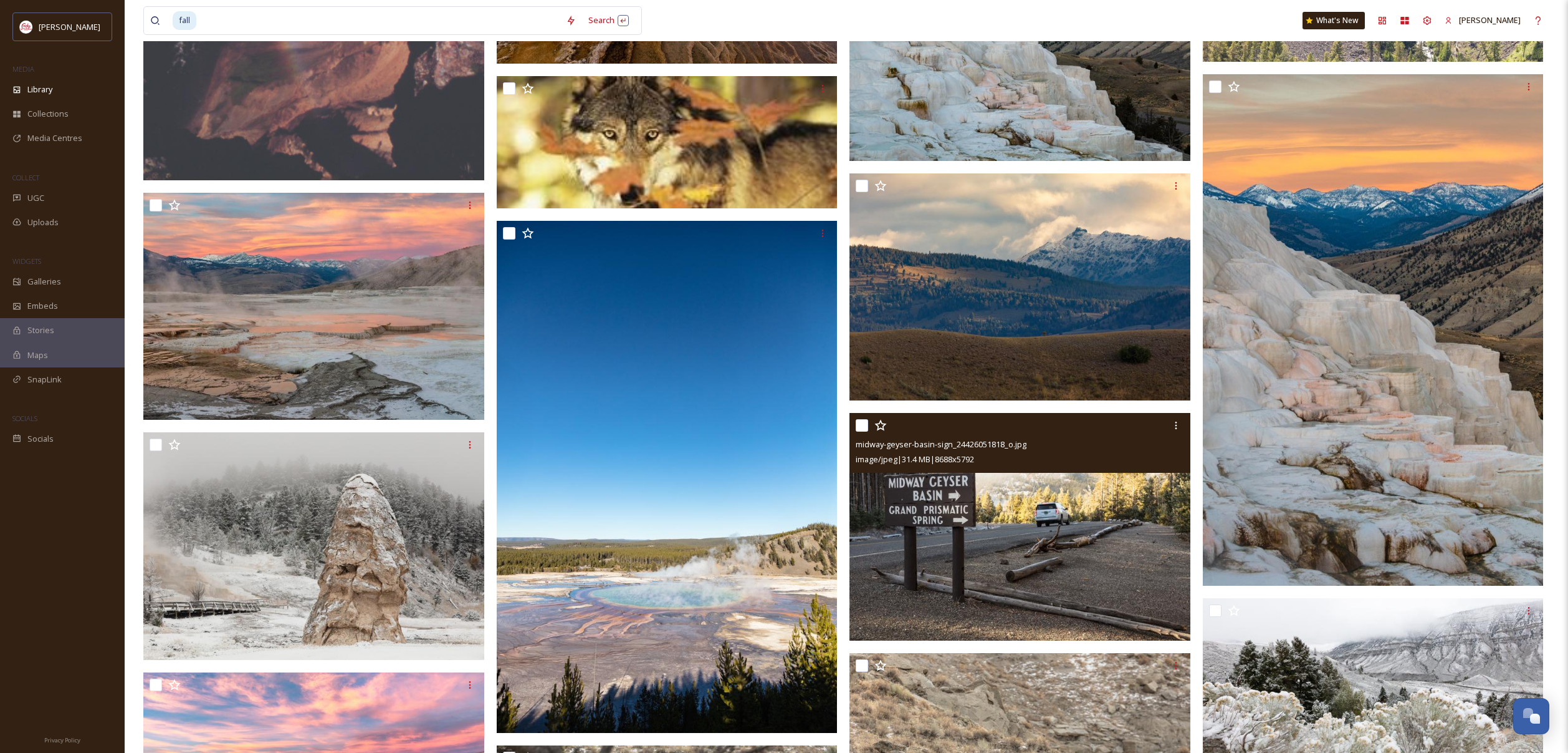
click at [865, 427] on input "checkbox" at bounding box center [862, 424] width 12 height 12
checkbox input "true"
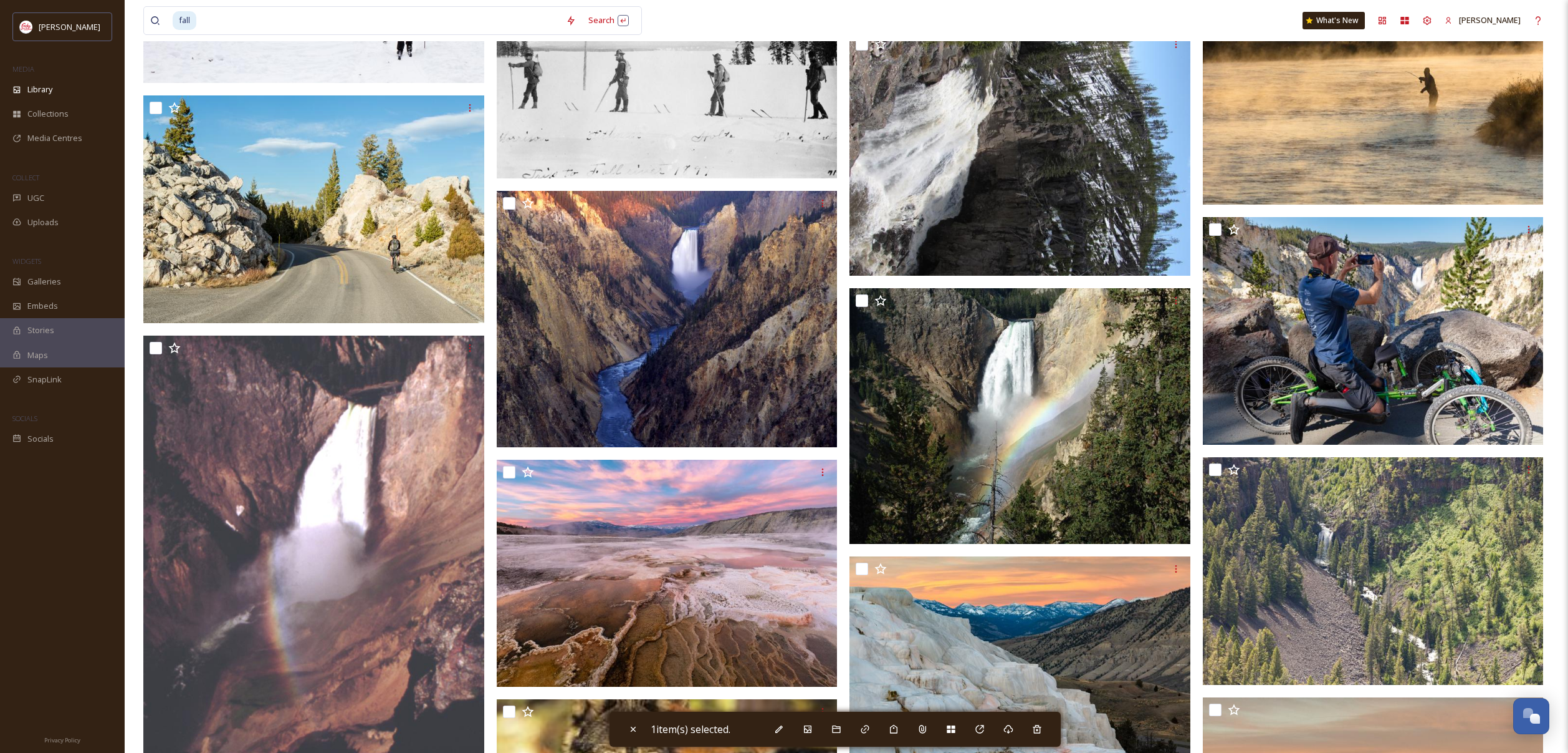
scroll to position [1587, 0]
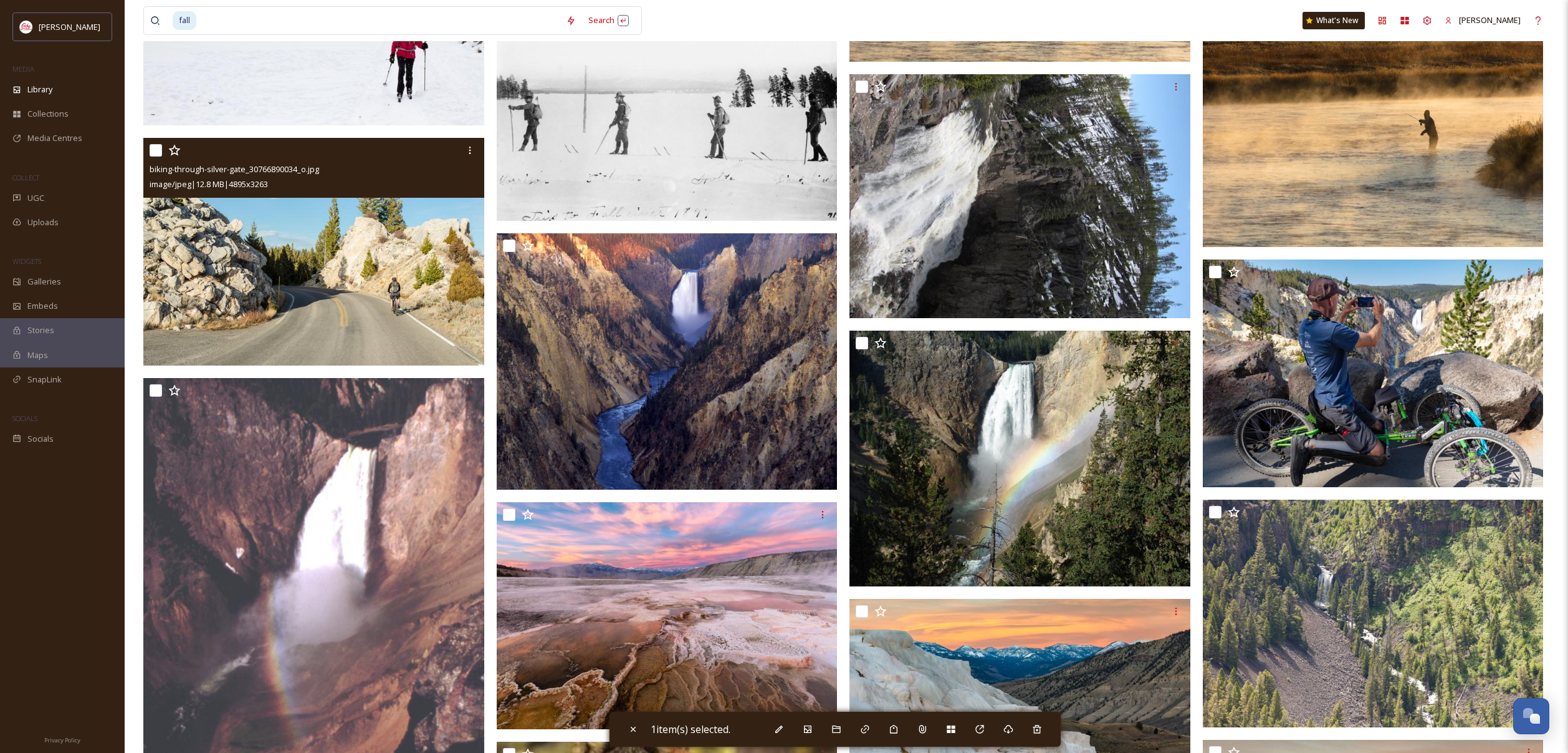
click at [154, 152] on input "checkbox" at bounding box center [156, 150] width 12 height 12
checkbox input "true"
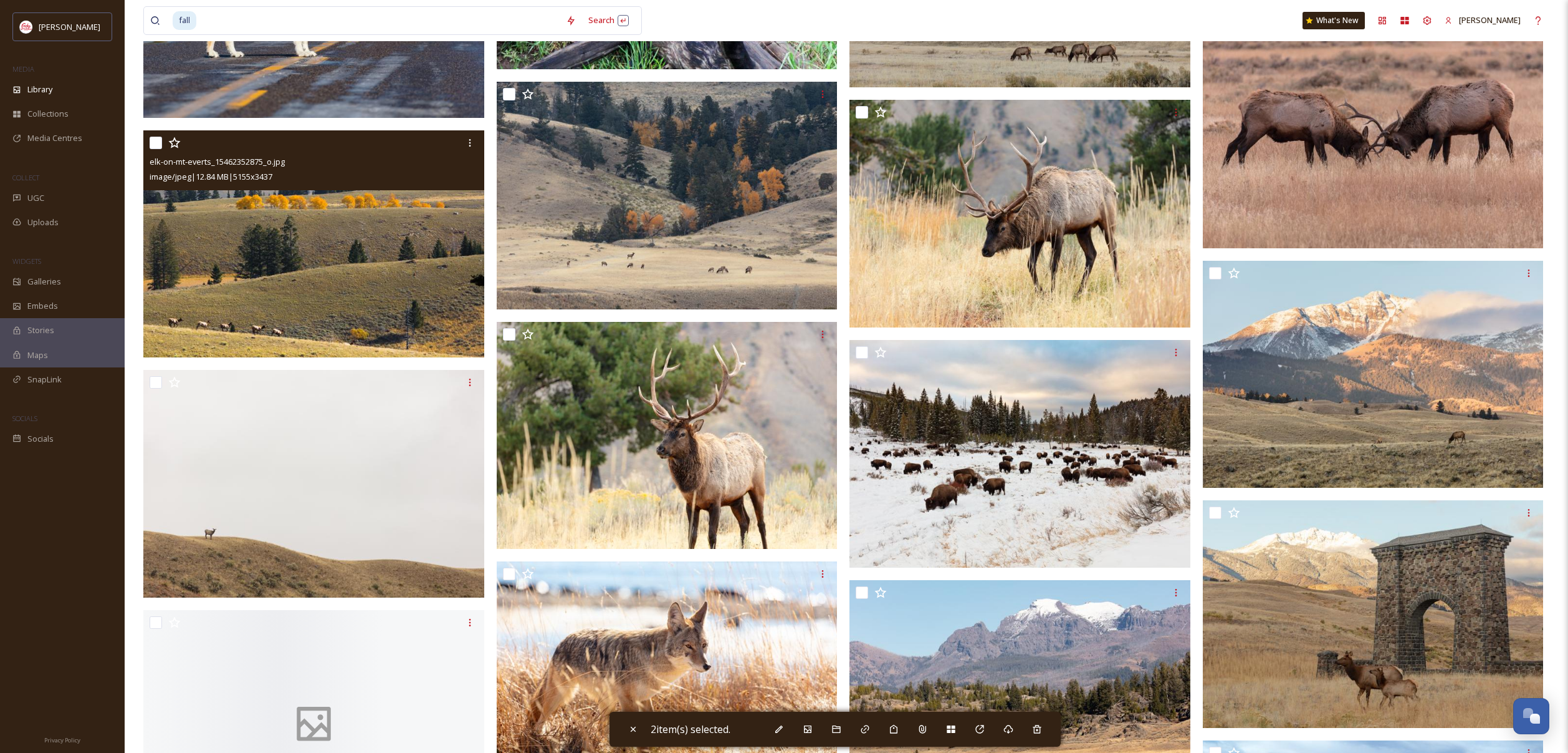
scroll to position [3756, 0]
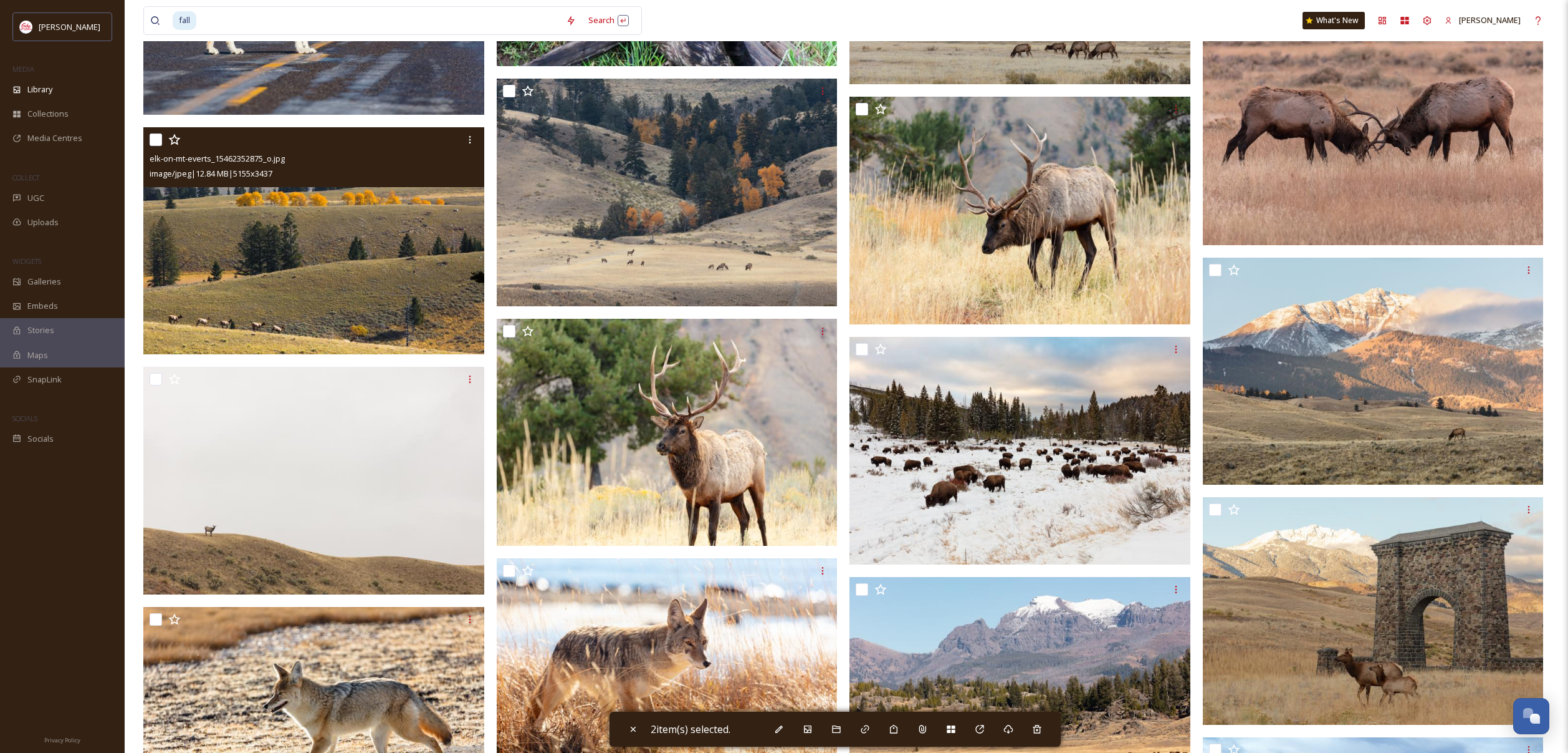
click at [158, 136] on input "checkbox" at bounding box center [156, 140] width 12 height 12
checkbox input "true"
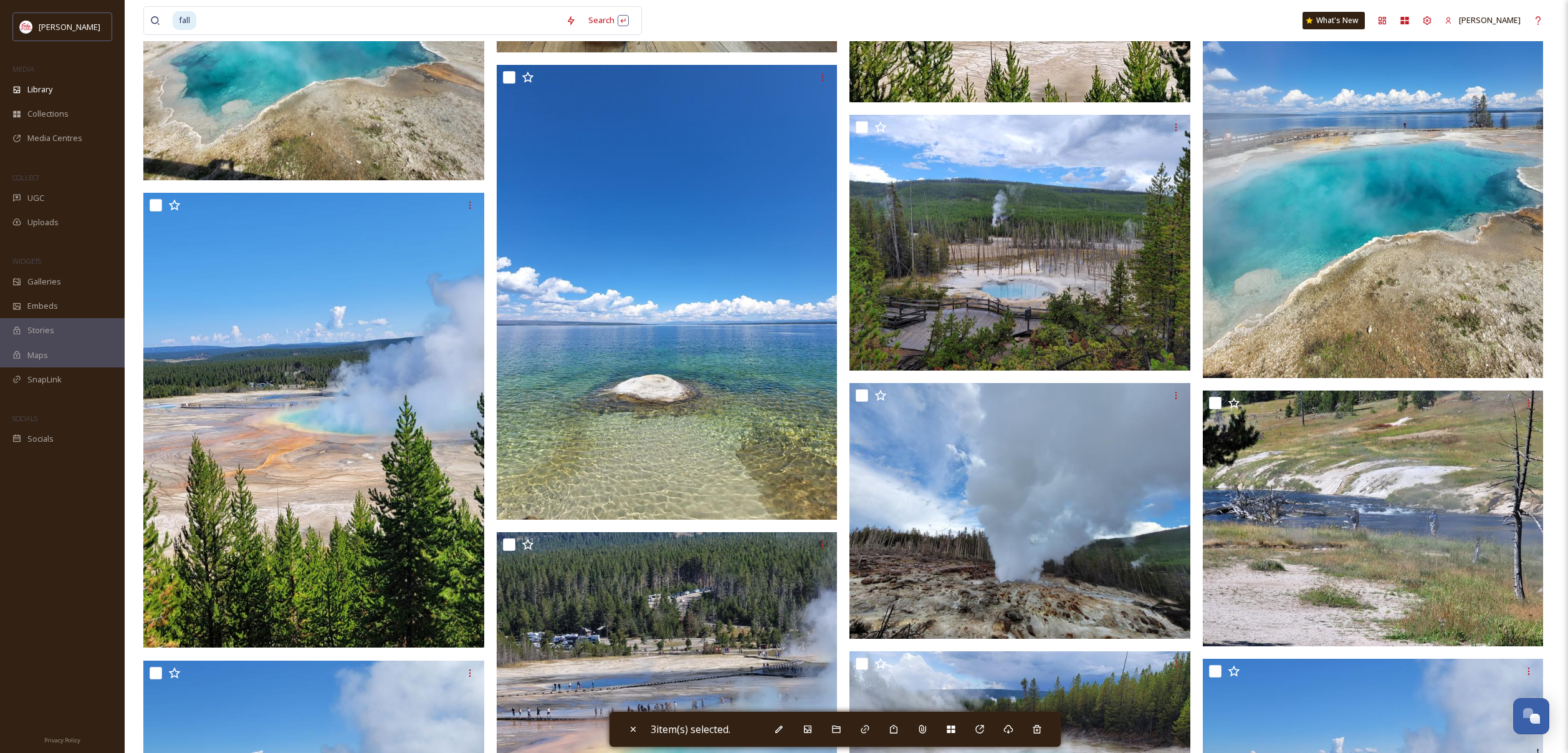
scroll to position [7857, 0]
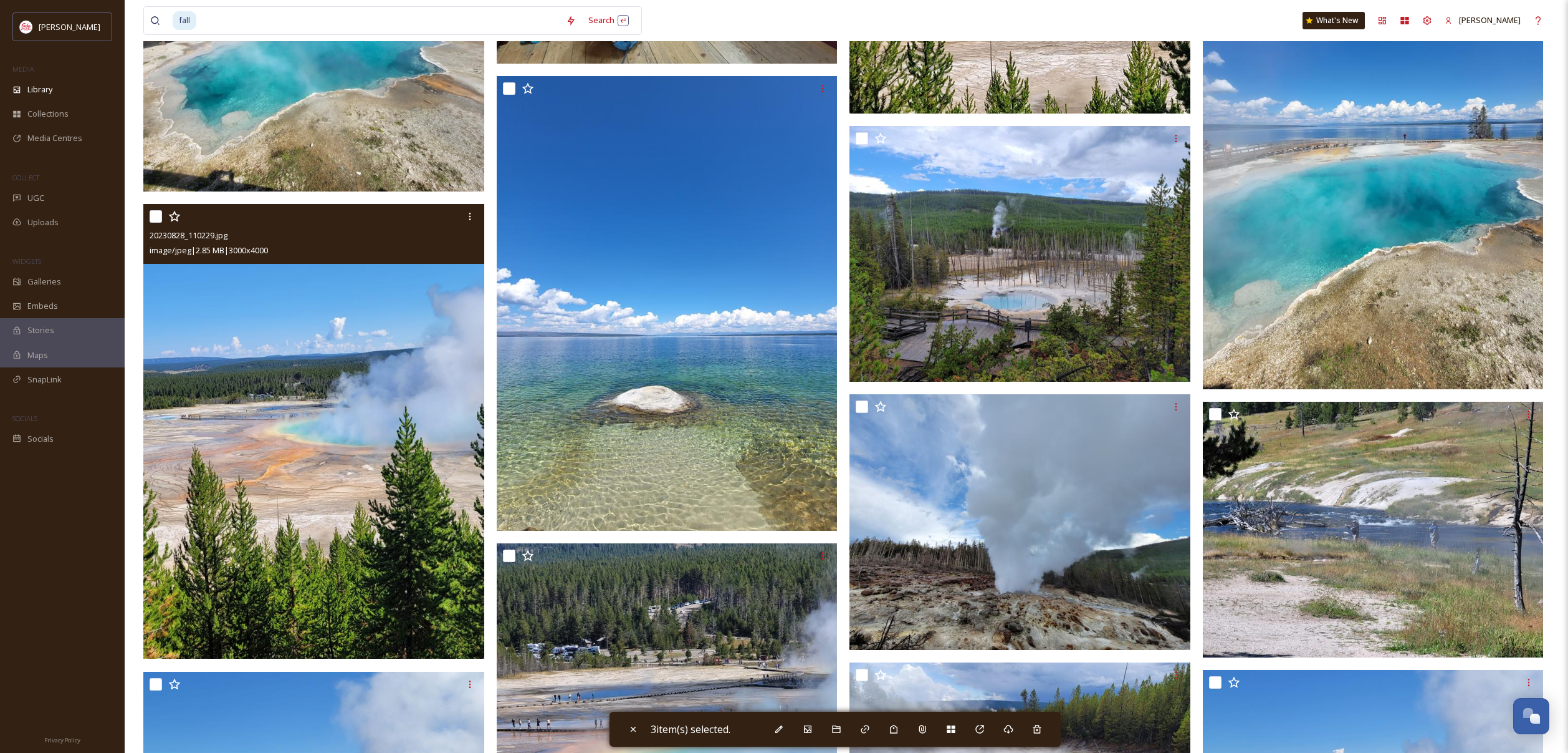
click at [152, 217] on input "checkbox" at bounding box center [156, 216] width 12 height 12
checkbox input "true"
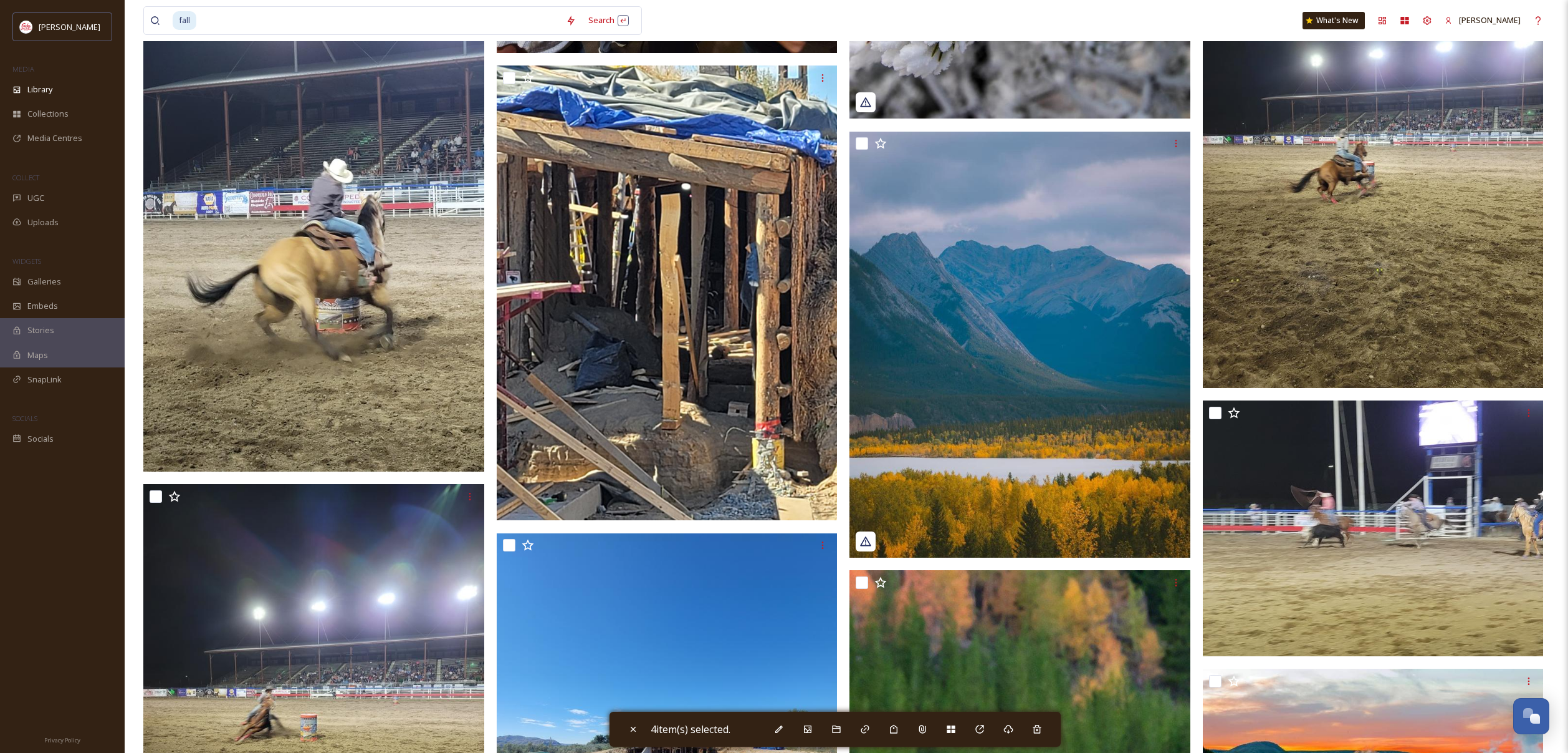
scroll to position [14784, 0]
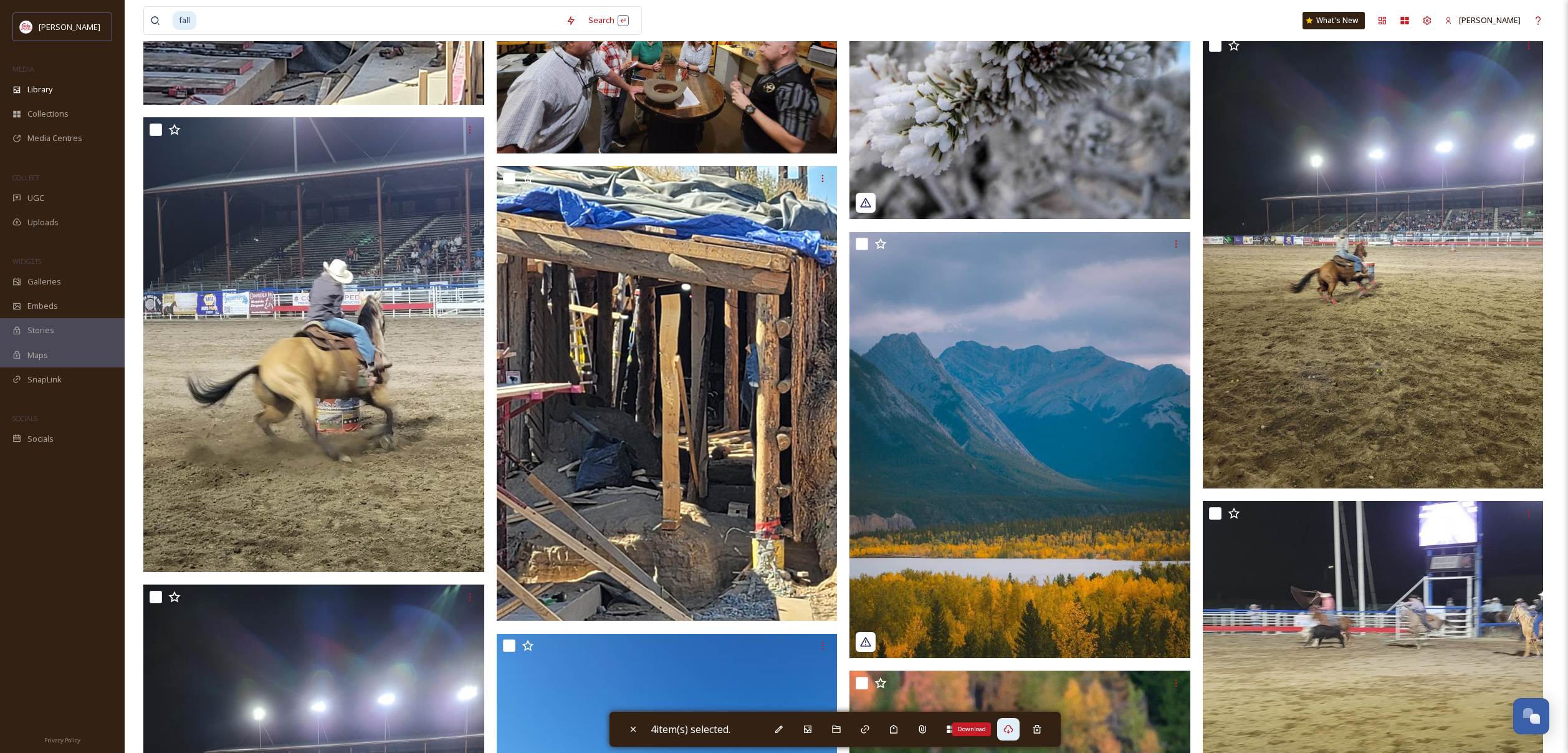
click at [1014, 736] on div "Download" at bounding box center [1009, 729] width 23 height 23
click at [628, 729] on icon at bounding box center [633, 728] width 10 height 10
checkbox input "false"
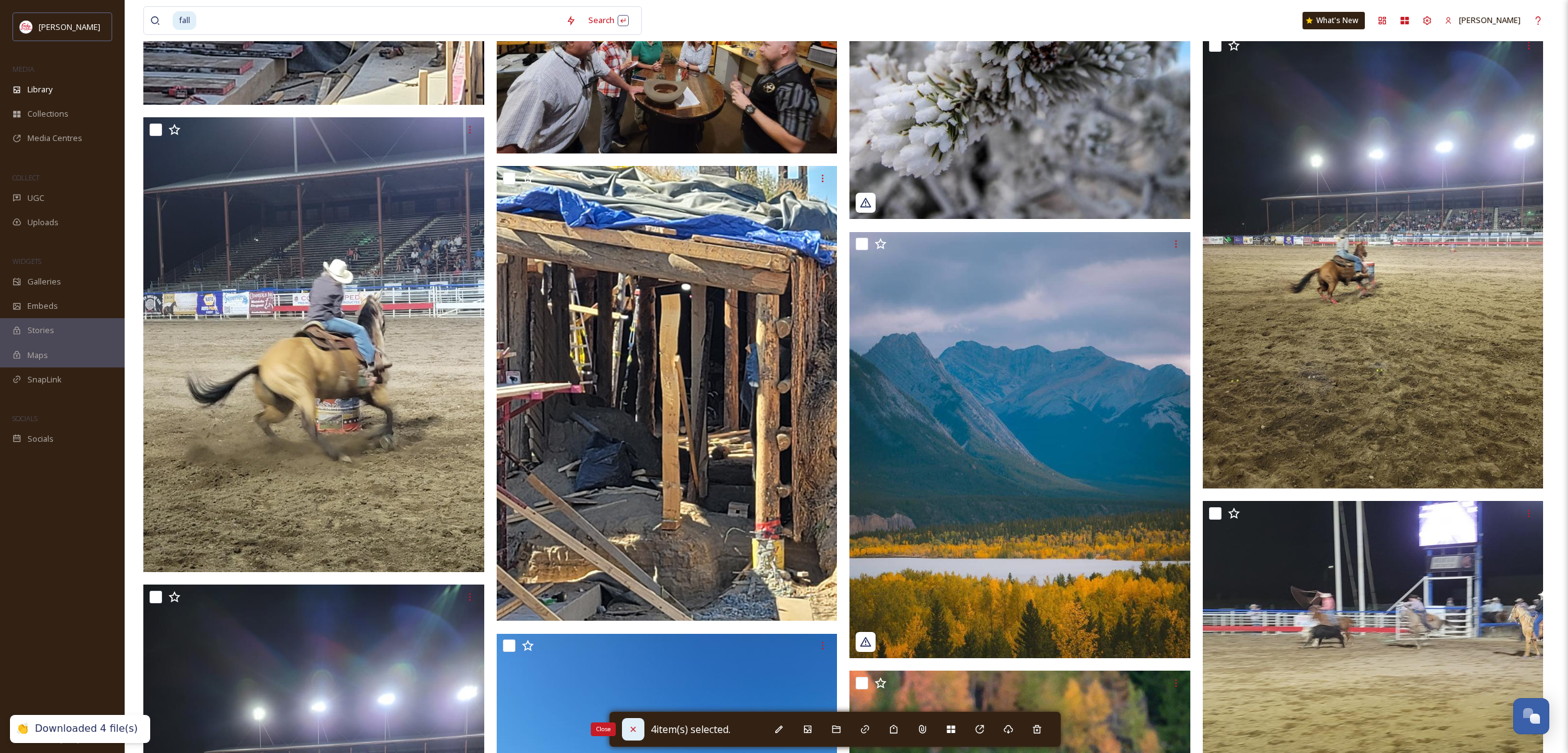
checkbox input "false"
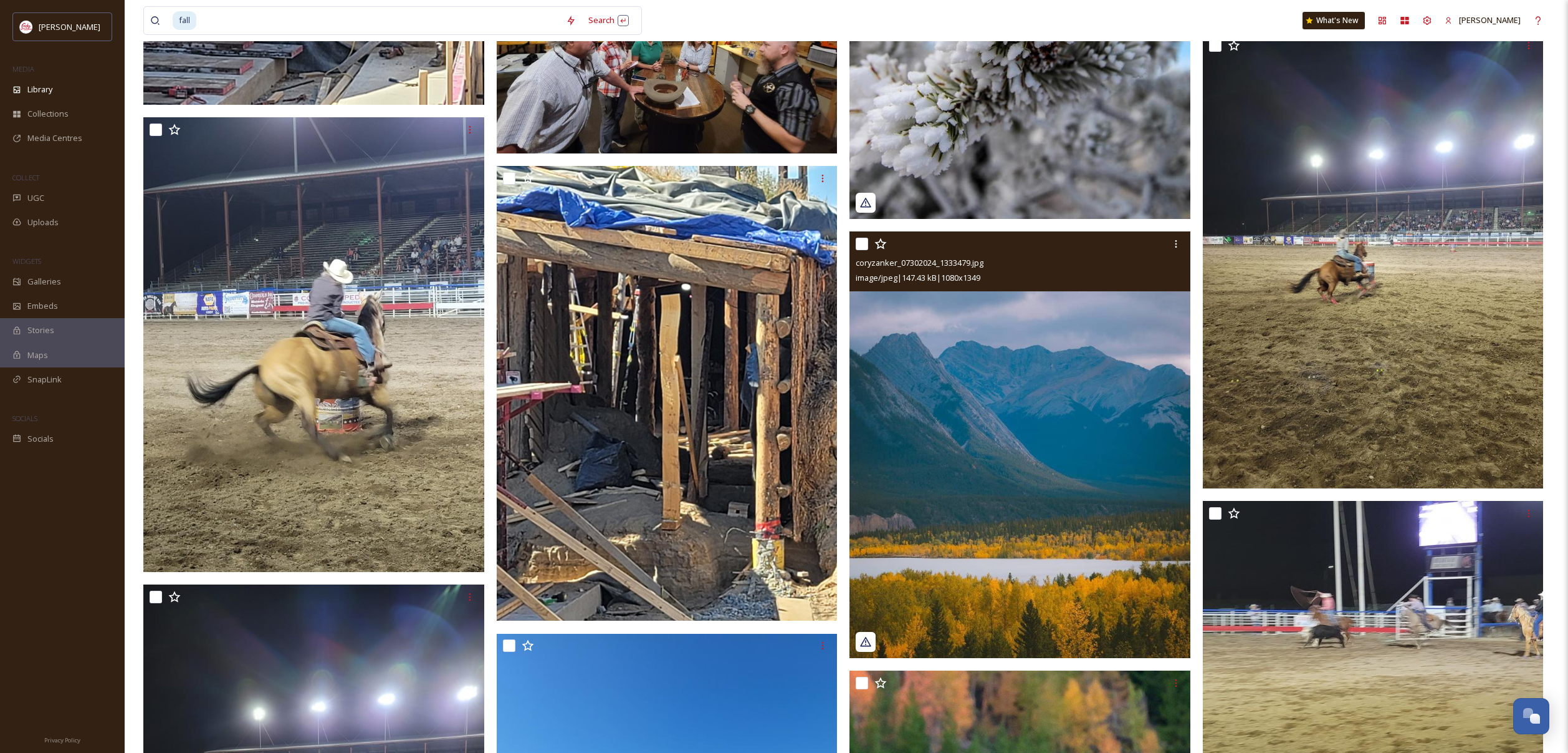
click at [980, 440] on img at bounding box center [1019, 444] width 341 height 425
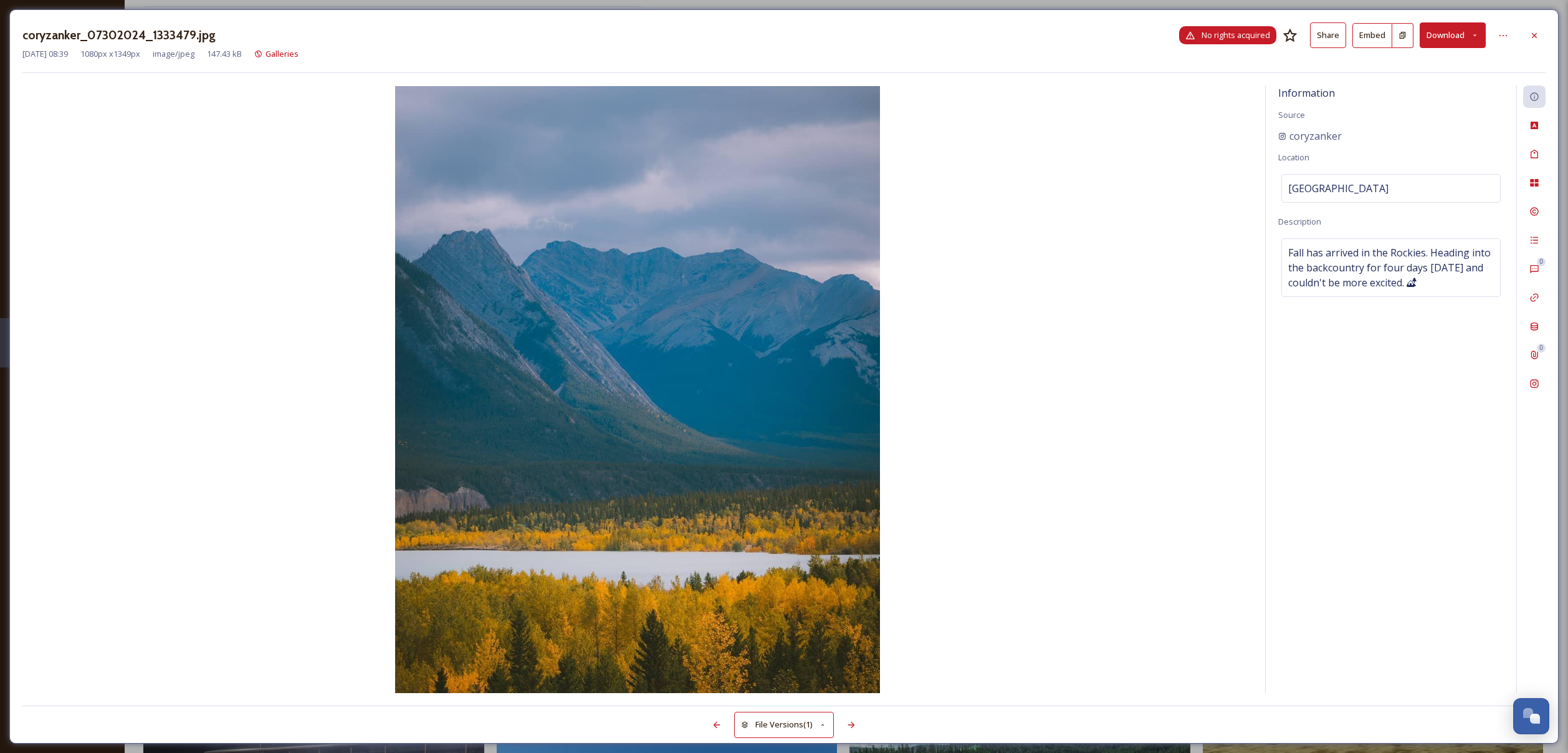
click at [1266, 34] on span "No rights acquired" at bounding box center [1236, 35] width 68 height 11
click at [1535, 35] on icon at bounding box center [1534, 35] width 10 height 10
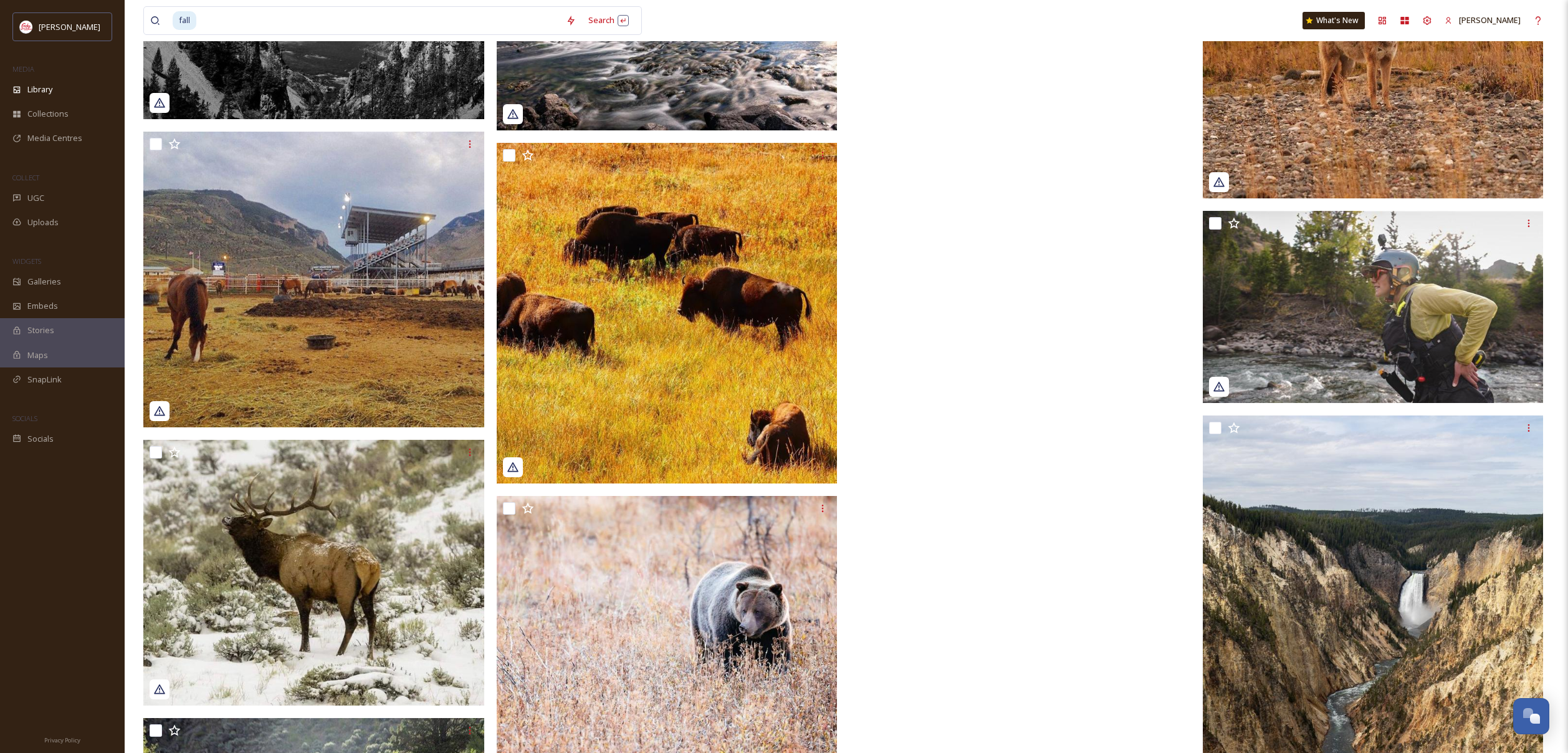
scroll to position [17090, 0]
